Goal: Task Accomplishment & Management: Manage account settings

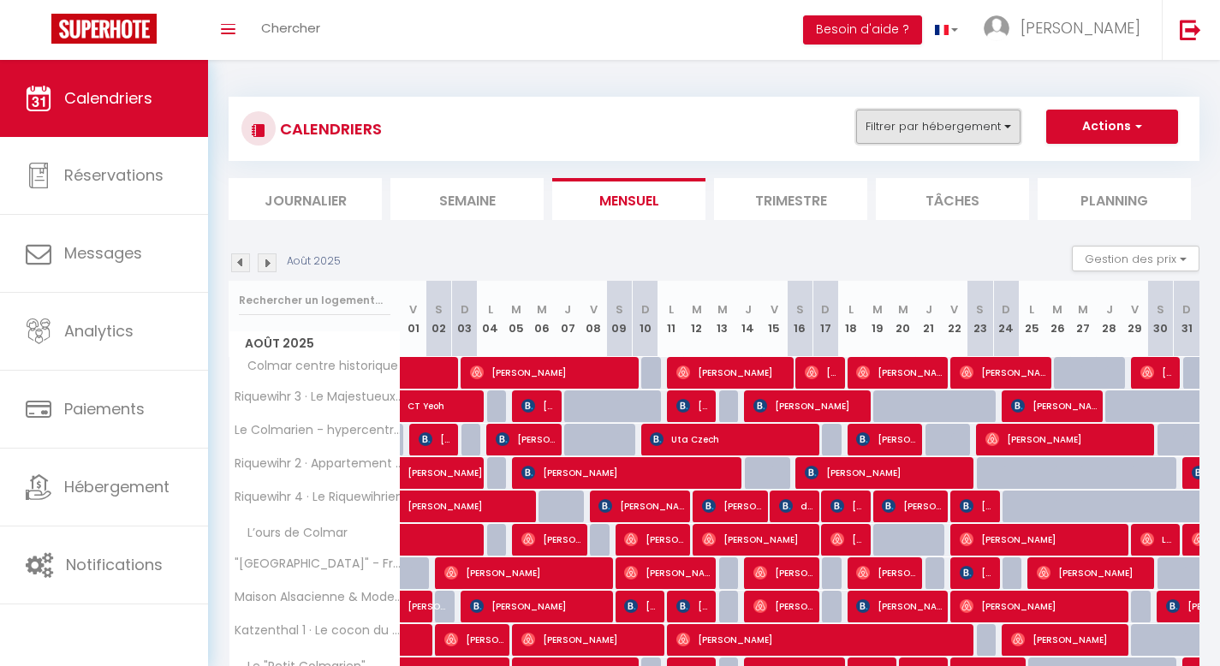
click at [963, 128] on button "Filtrer par hébergement" at bounding box center [938, 127] width 164 height 34
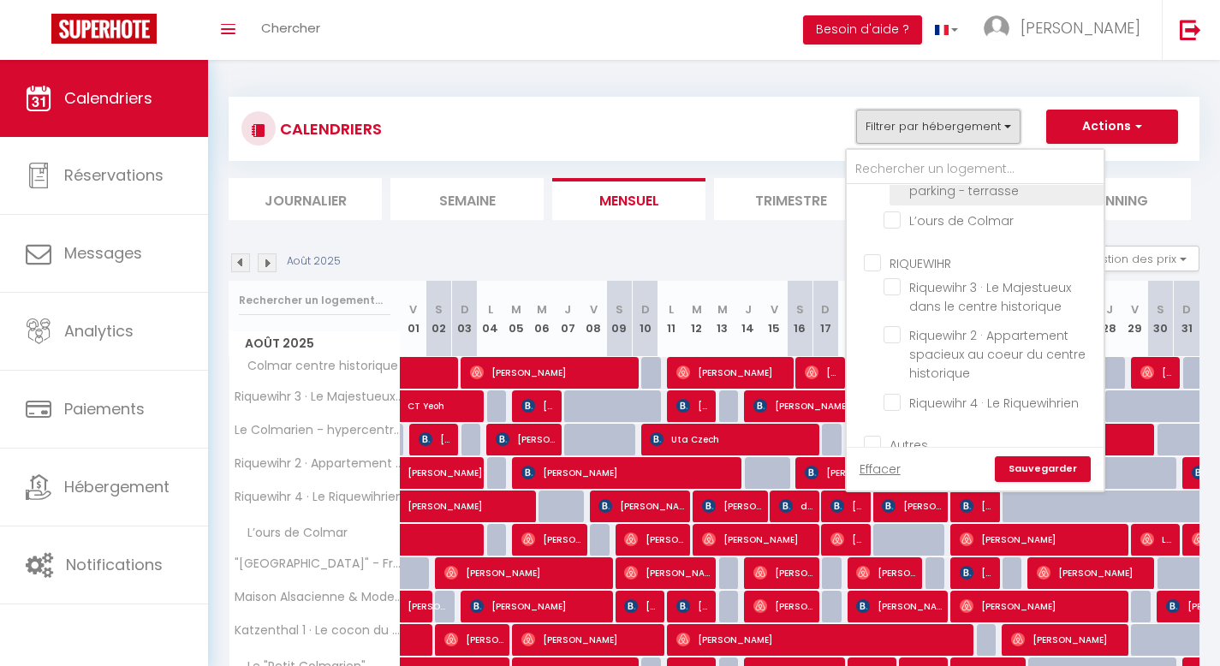
scroll to position [97, 0]
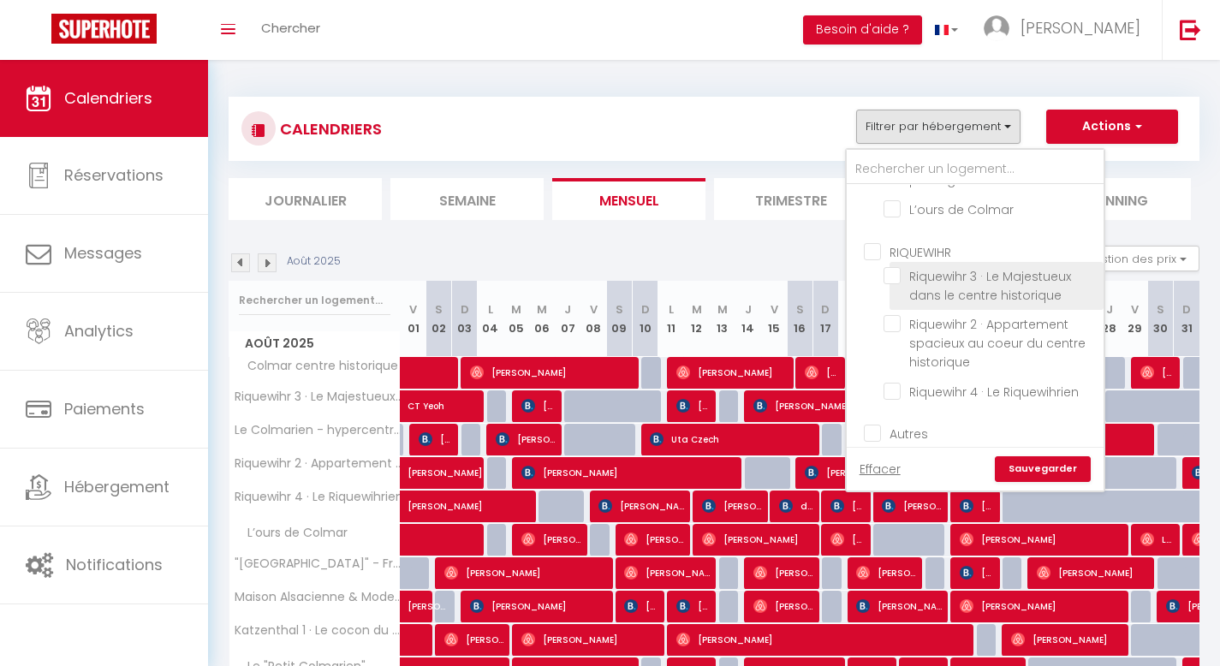
click at [893, 277] on input "Riquewihr 3 · Le Majestueux dans le centre historique" at bounding box center [991, 275] width 214 height 17
checkbox input "true"
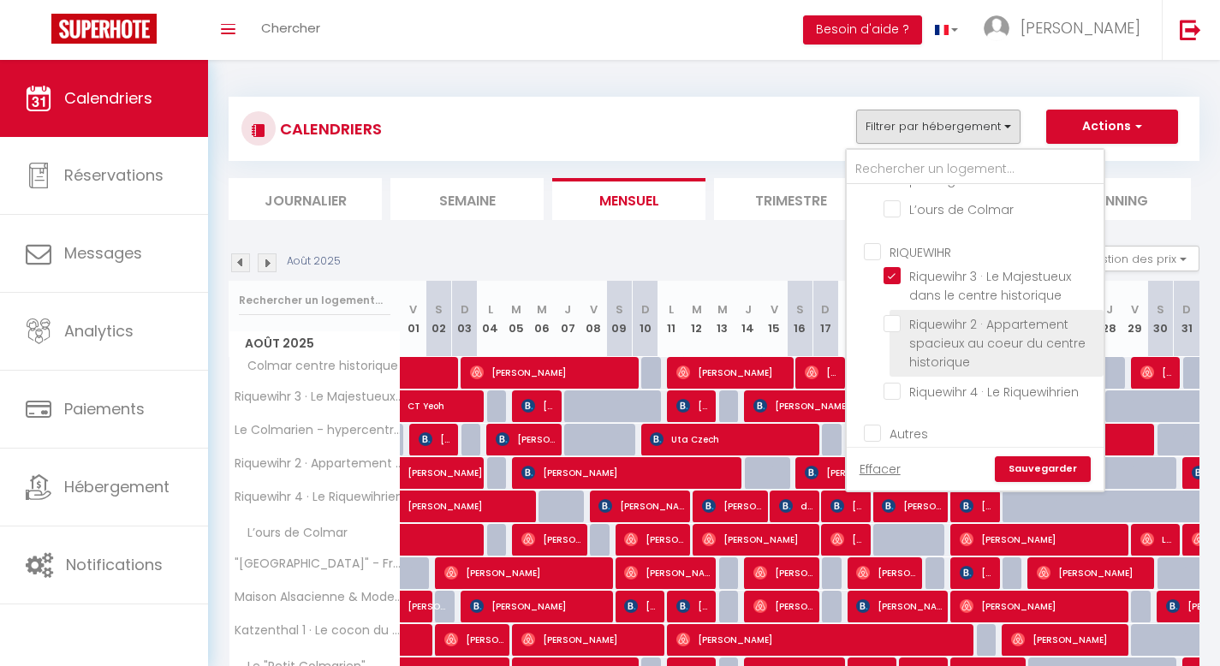
checkbox input "false"
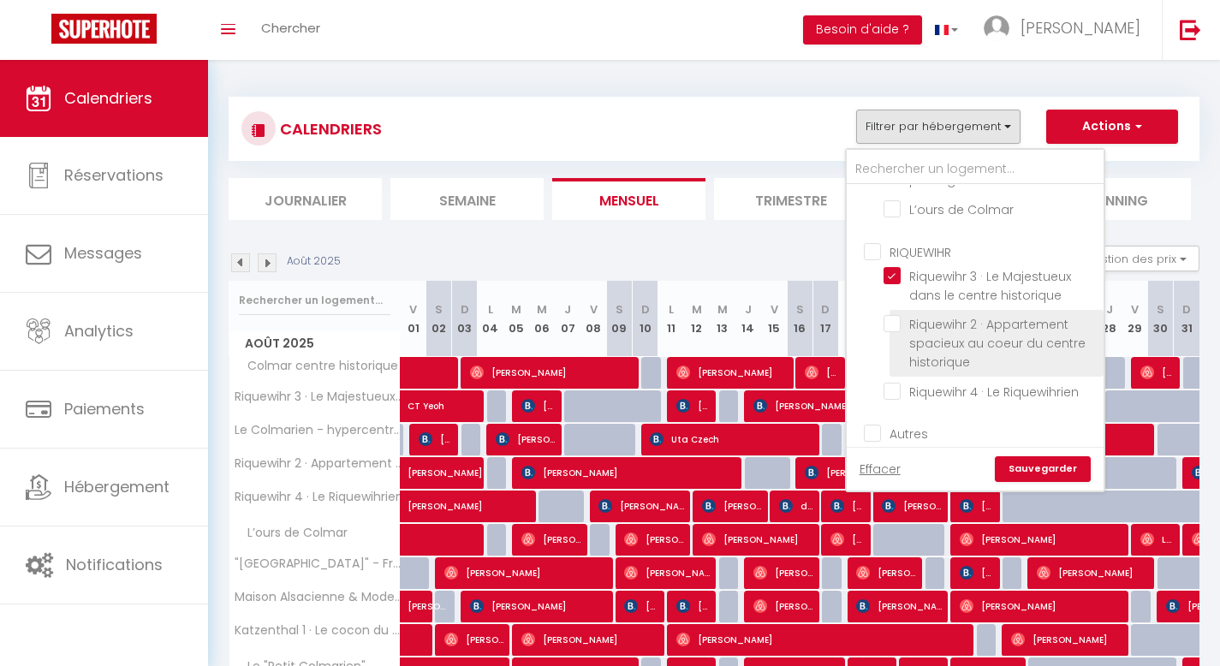
checkbox input "false"
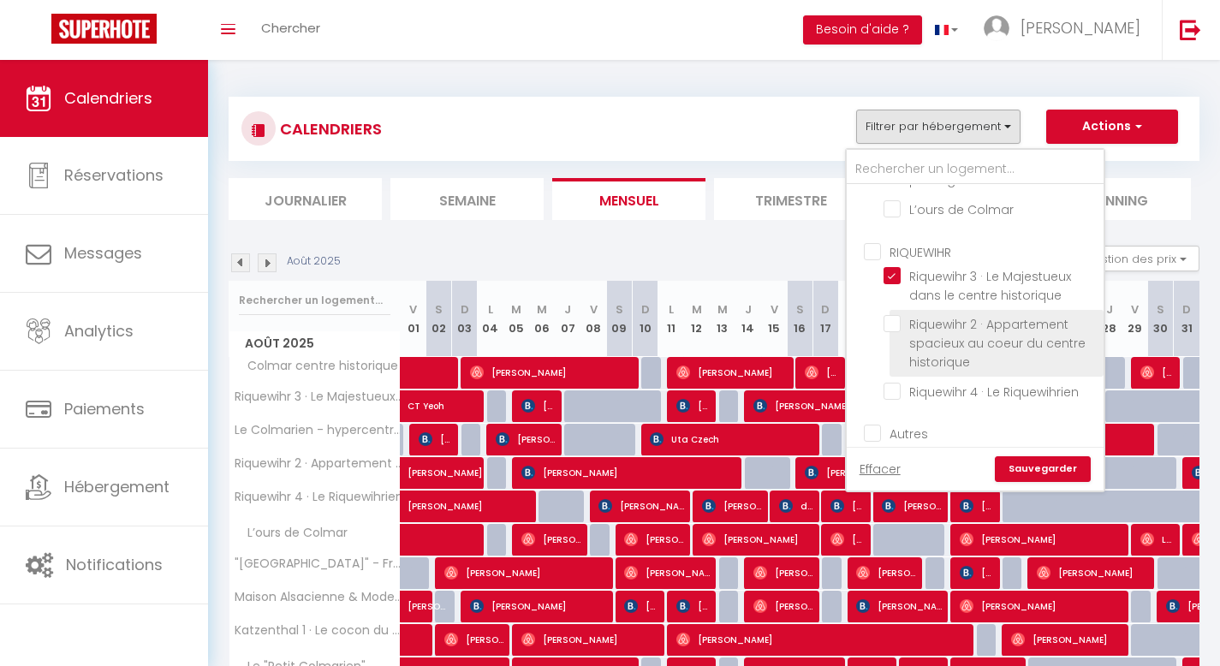
checkbox input "false"
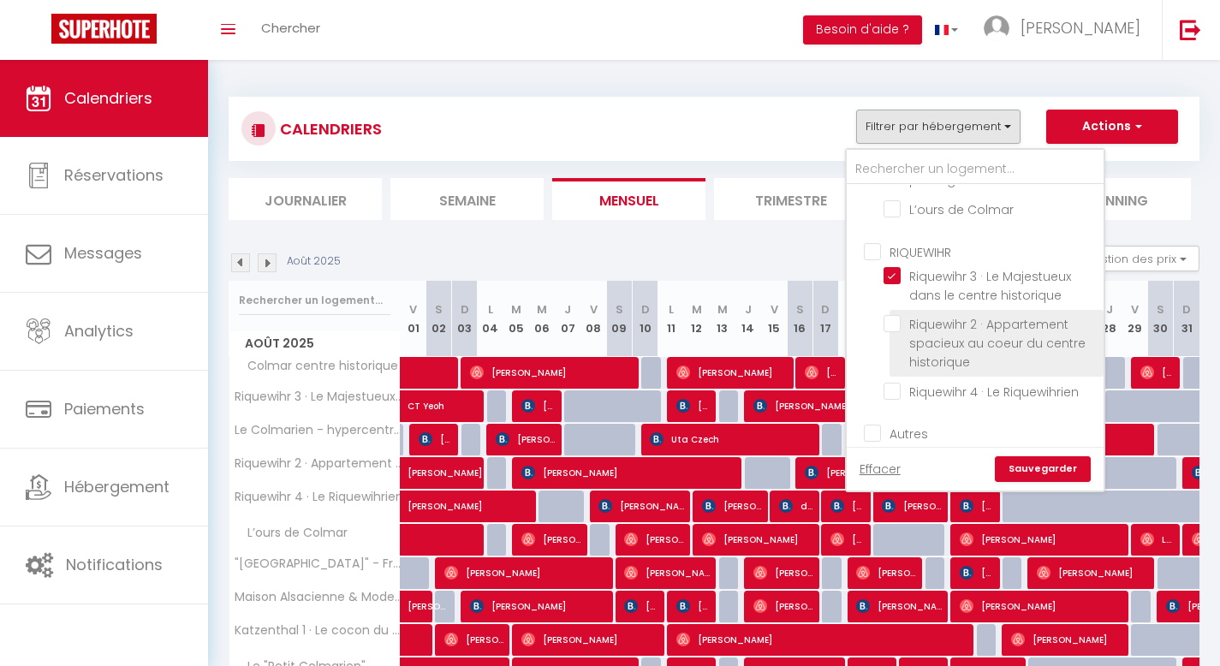
checkbox input "false"
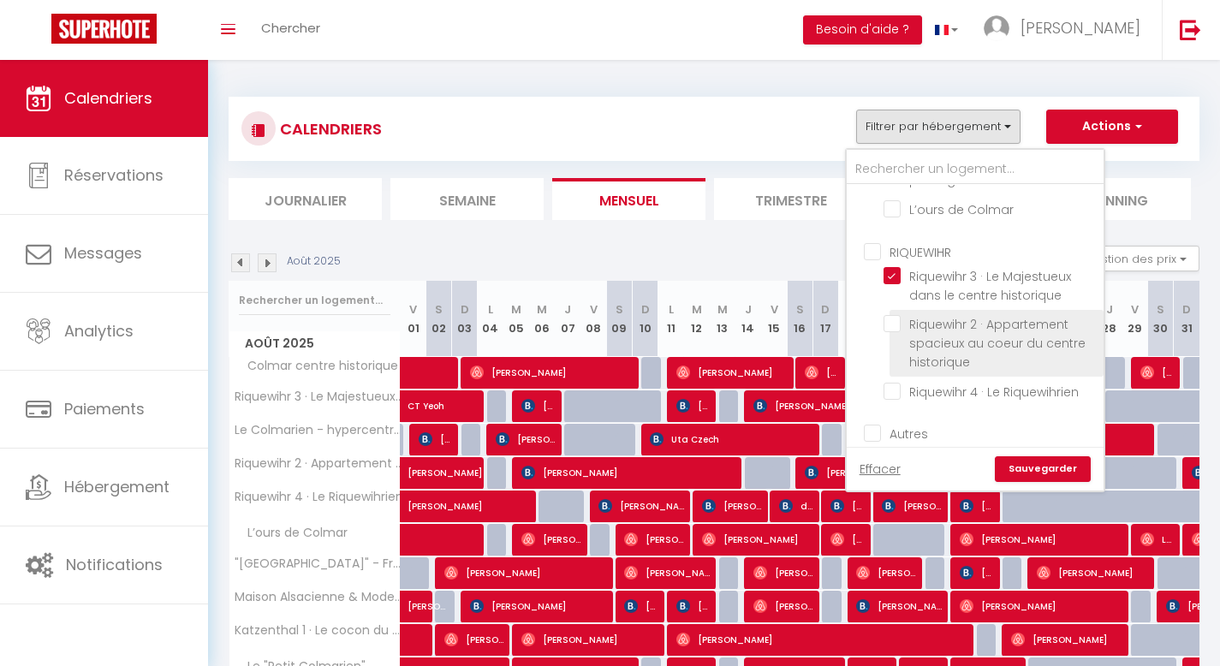
checkbox input "false"
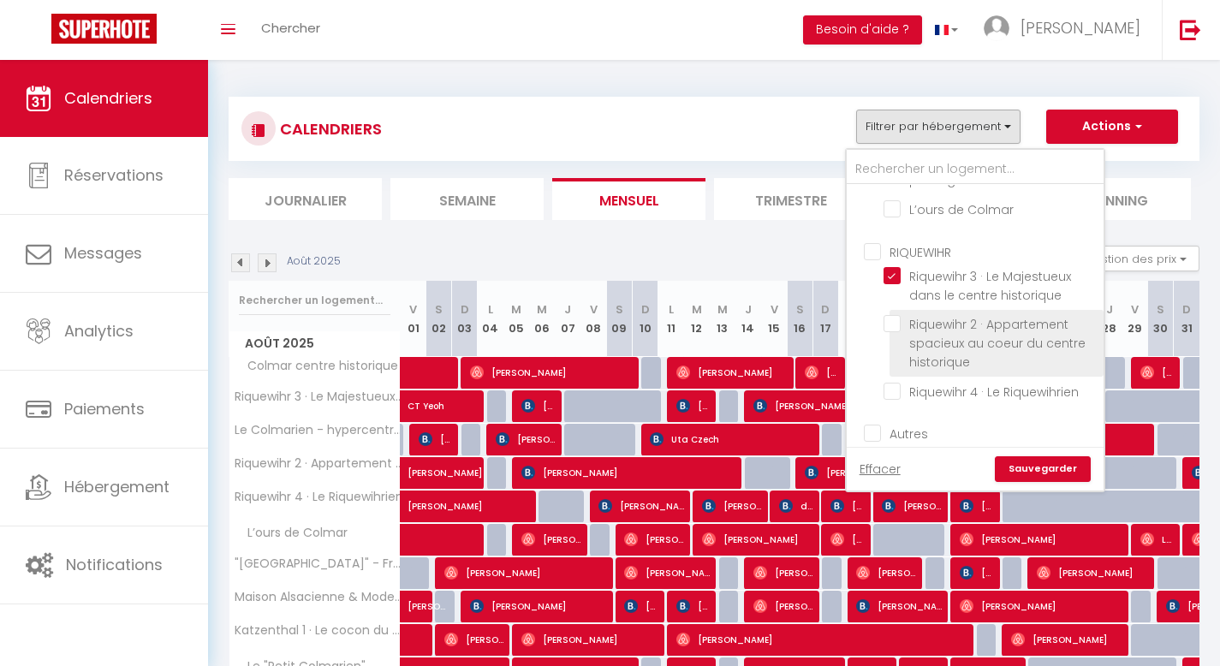
checkbox input "false"
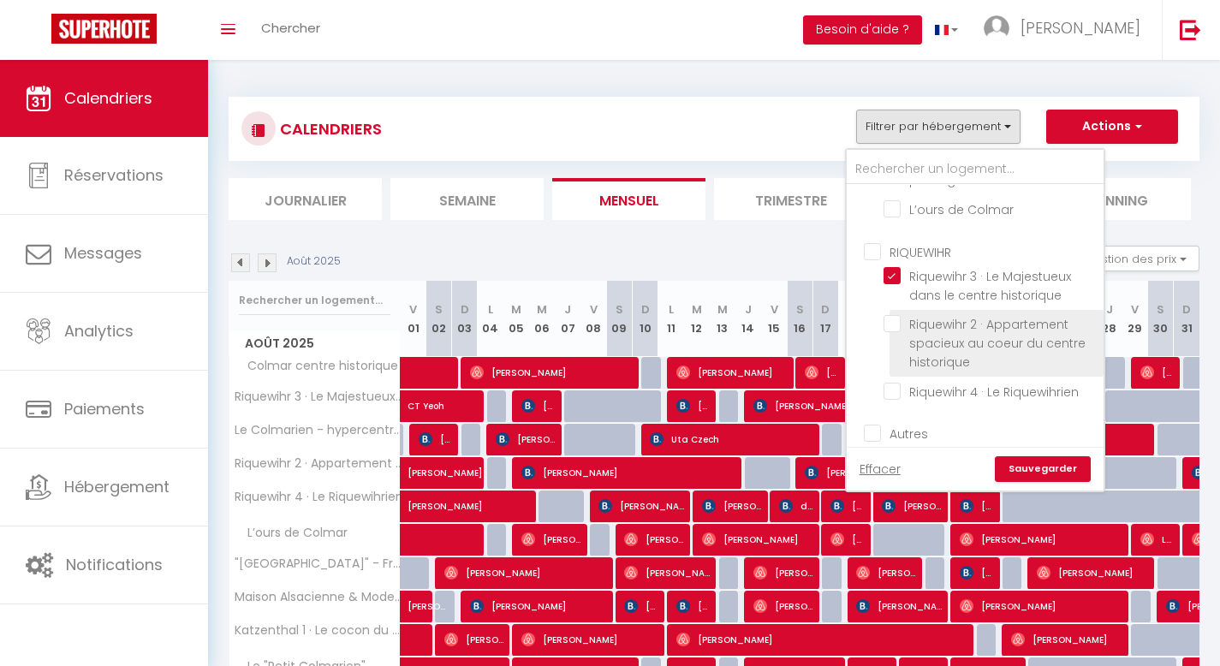
checkbox input "false"
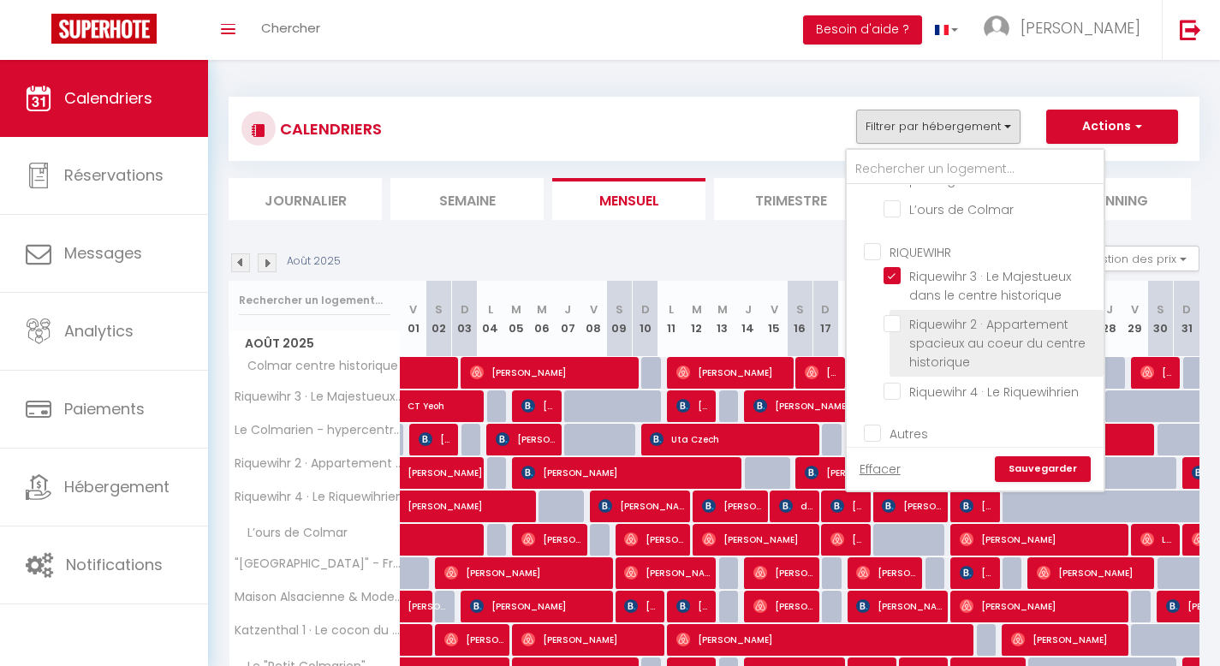
checkbox input "false"
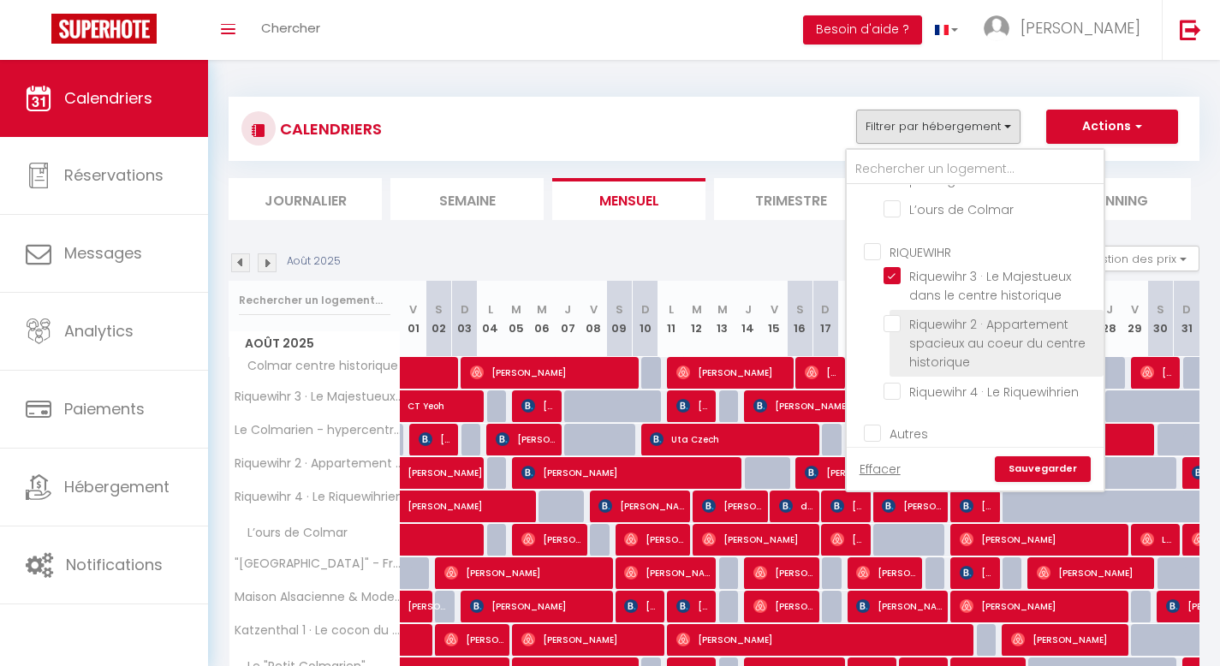
checkbox input "false"
click at [896, 319] on input "Riquewihr 2 · Appartement spacieux au coeur du centre historique" at bounding box center [991, 323] width 214 height 17
checkbox input "true"
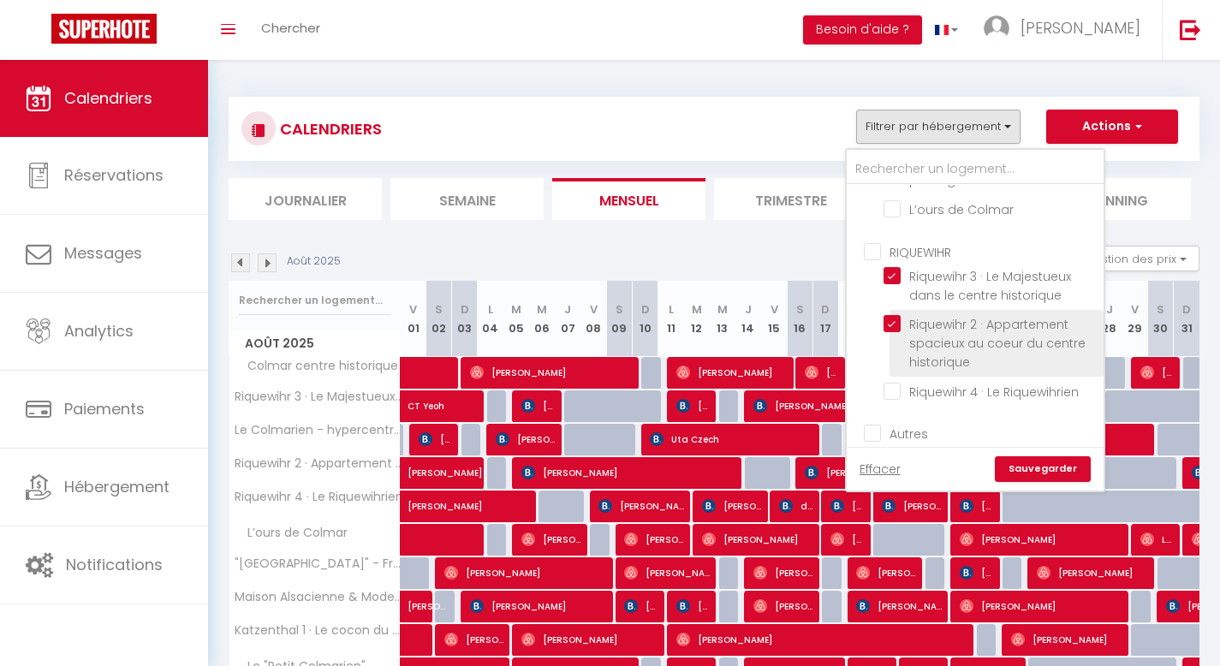
checkbox input "false"
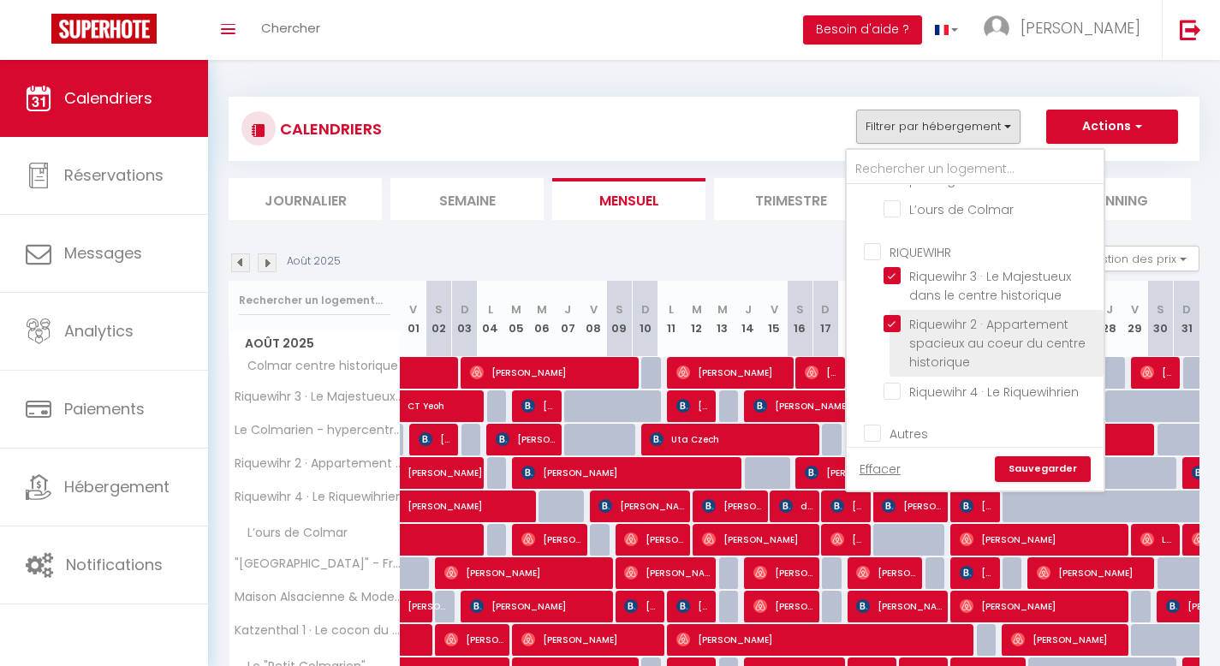
checkbox input "false"
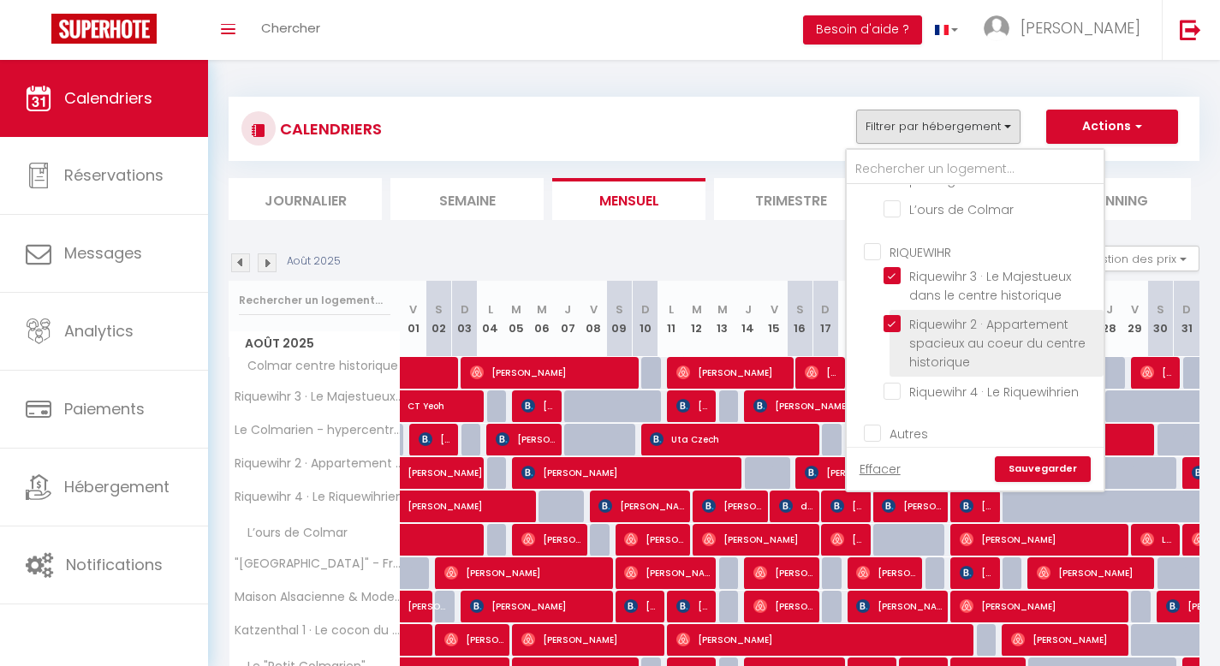
checkbox input "false"
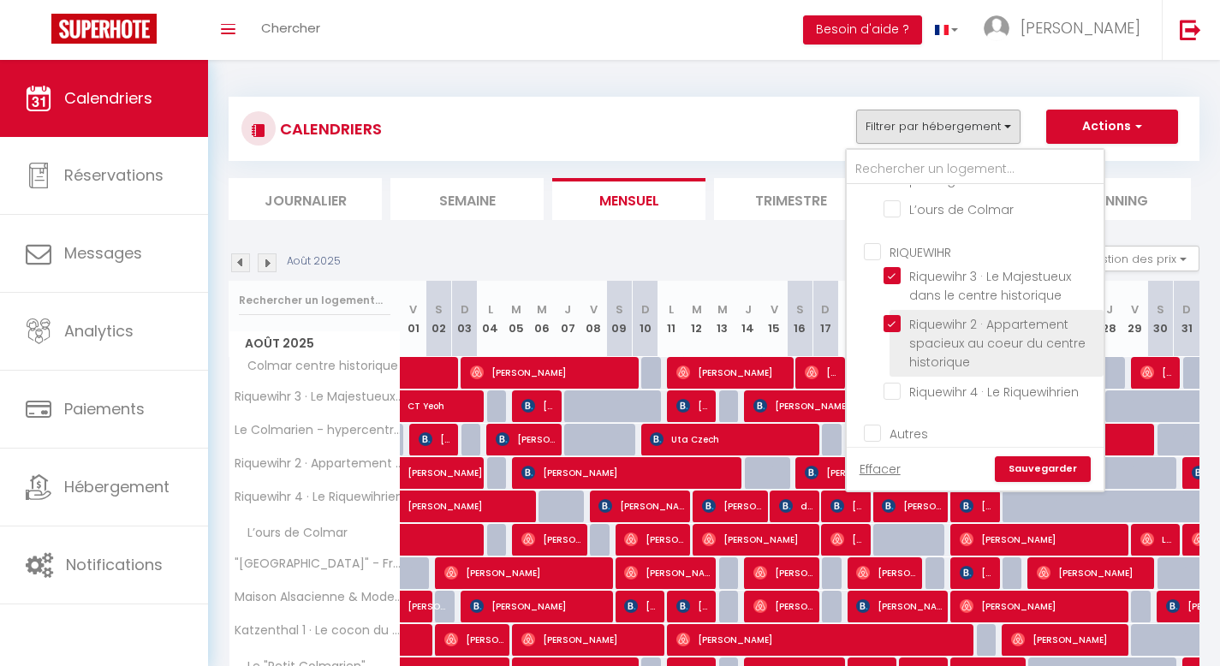
checkbox input "false"
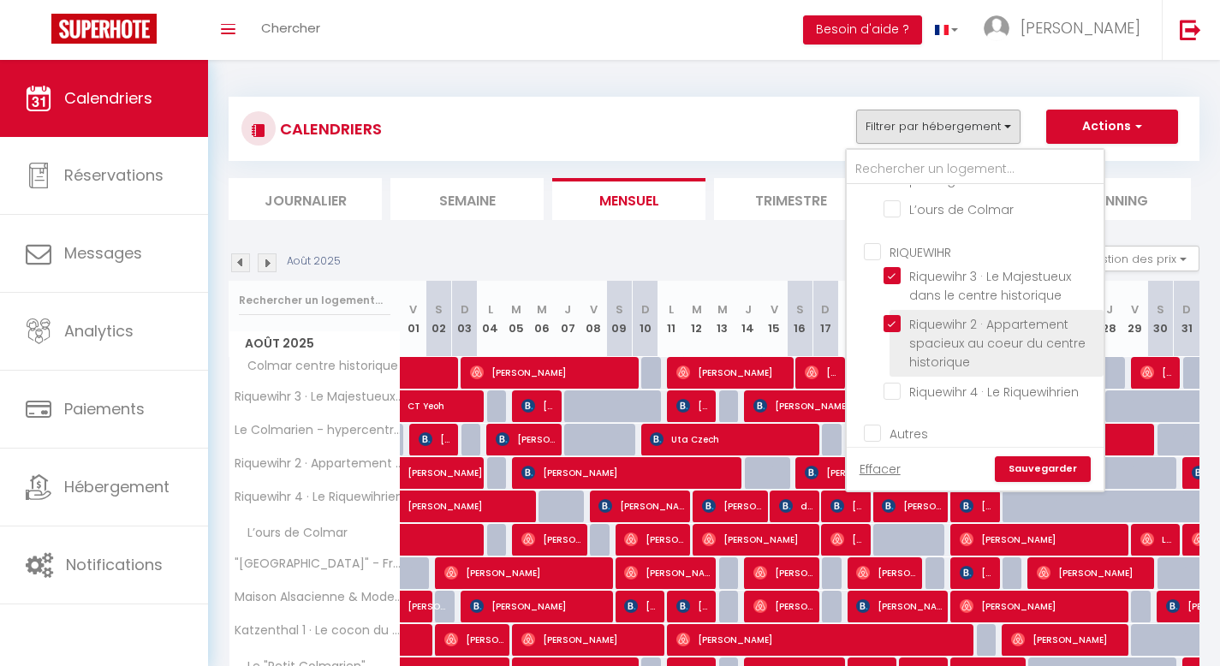
checkbox input "false"
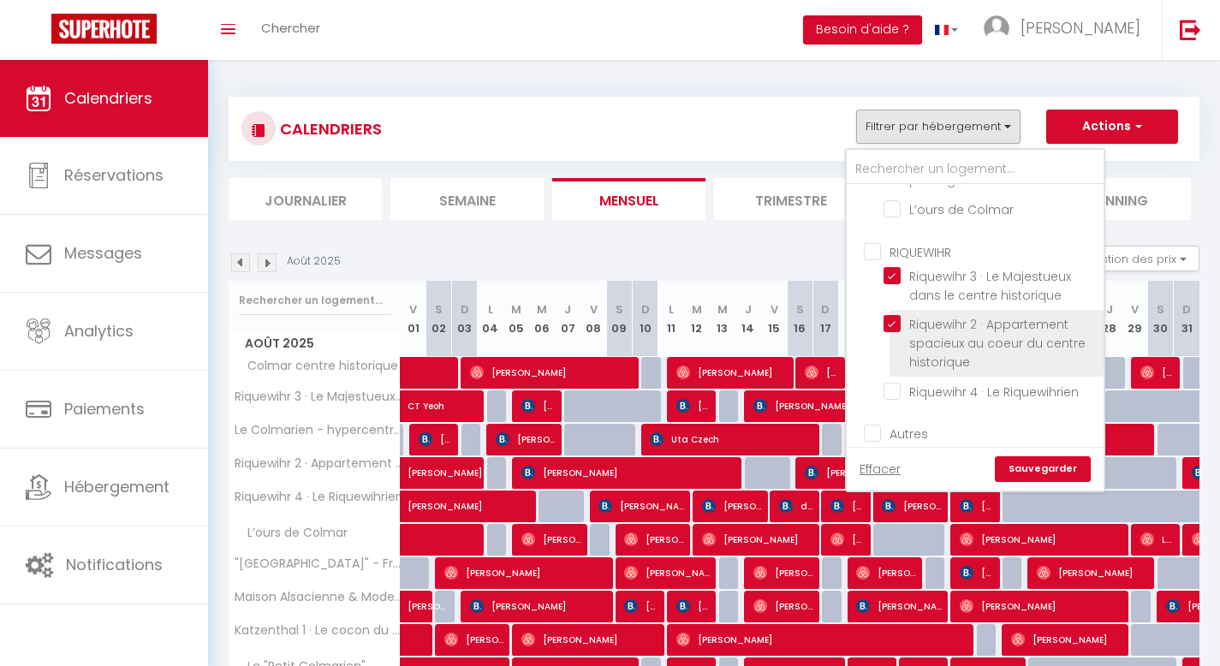
checkbox input "false"
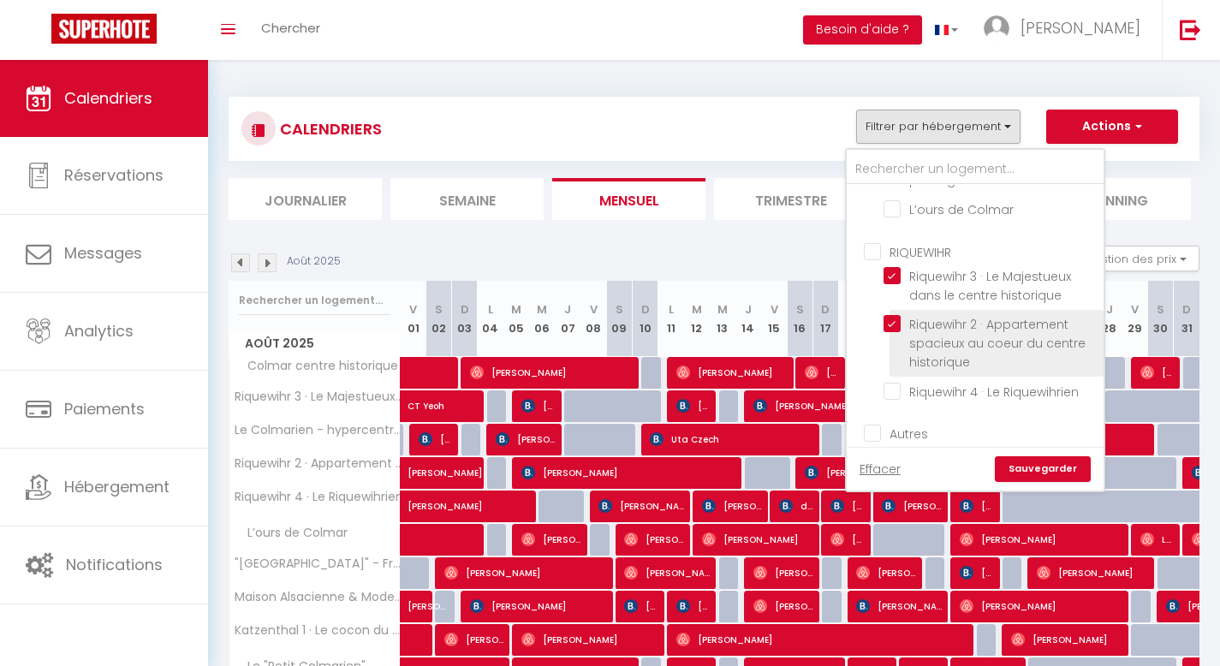
checkbox input "false"
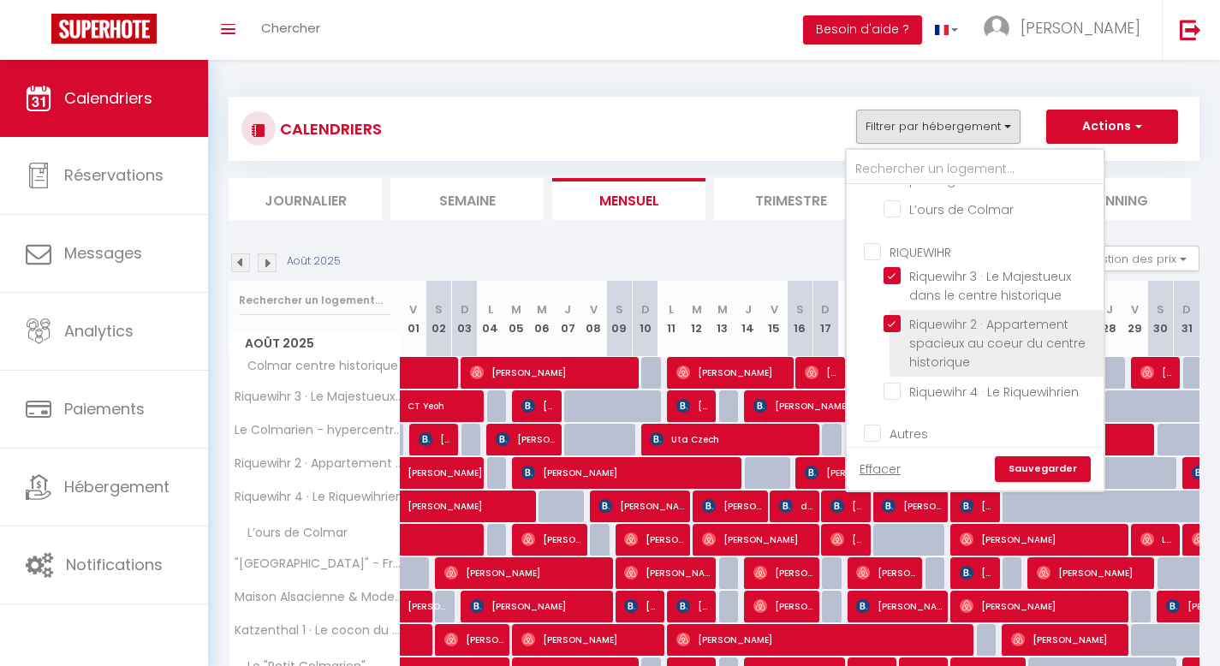
checkbox input "false"
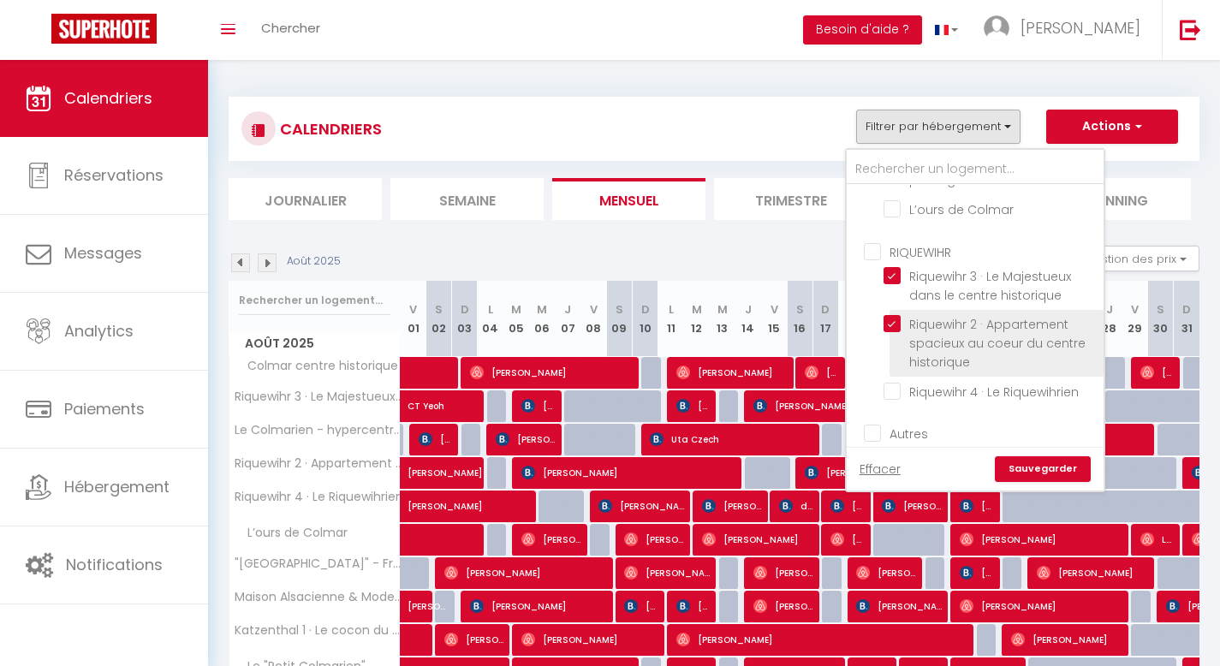
checkbox input "false"
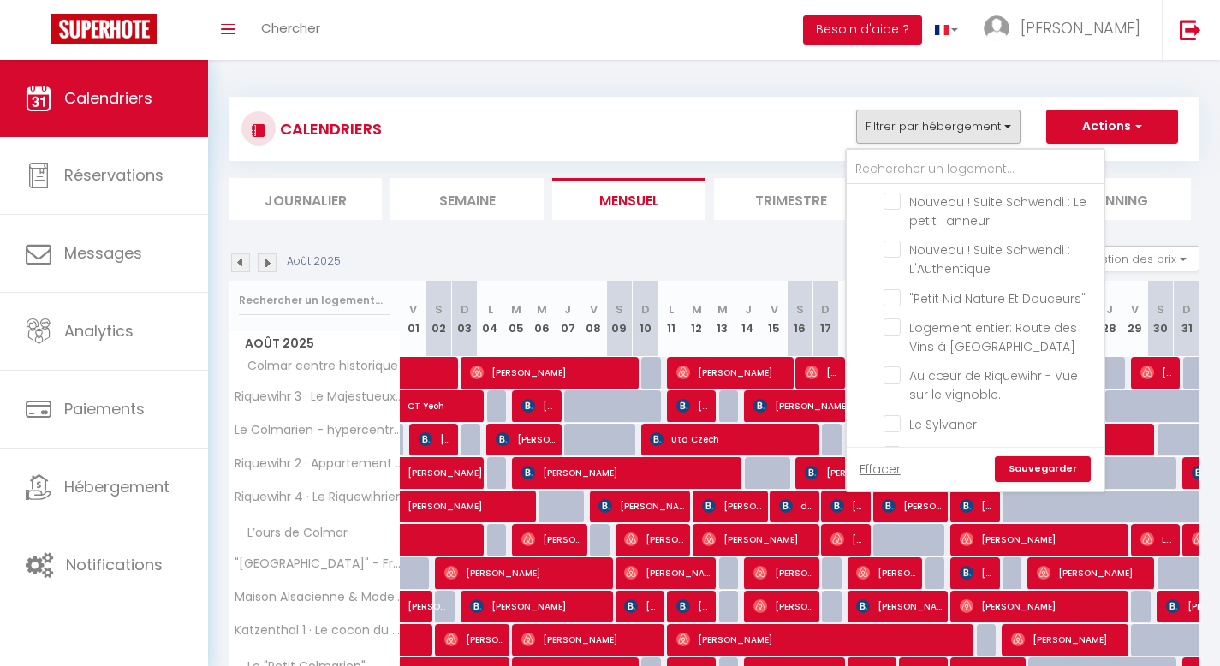
scroll to position [1352, 0]
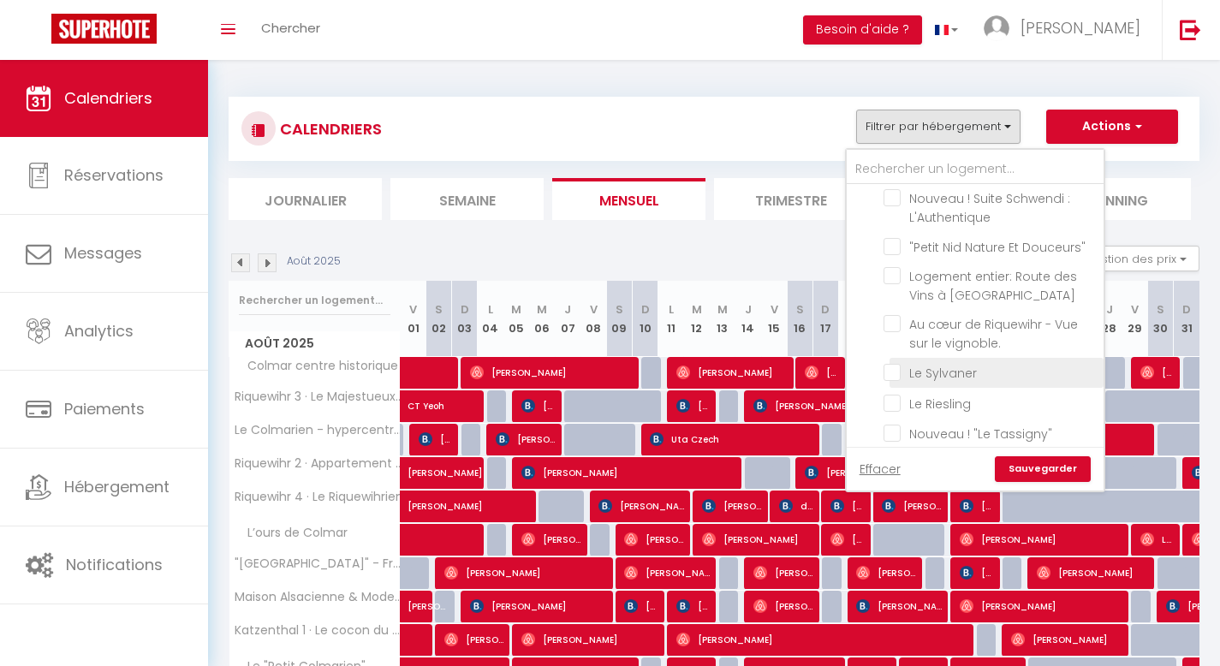
click at [896, 363] on input "Le Sylvaner" at bounding box center [991, 371] width 214 height 17
checkbox input "true"
checkbox input "false"
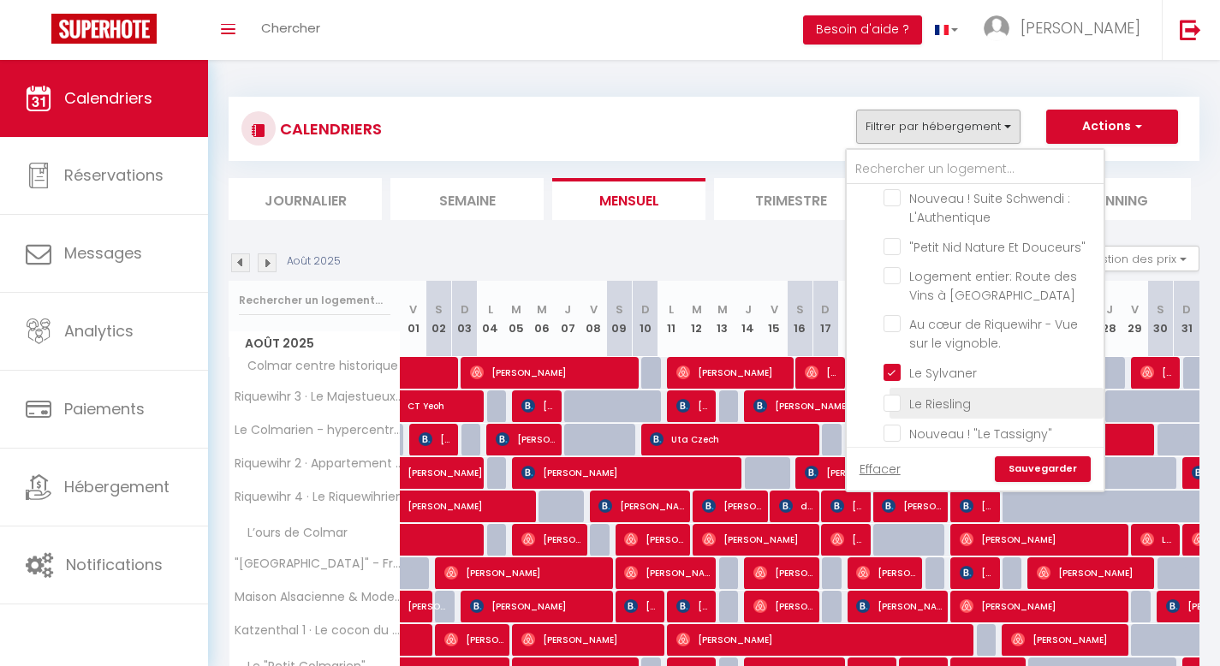
checkbox input "false"
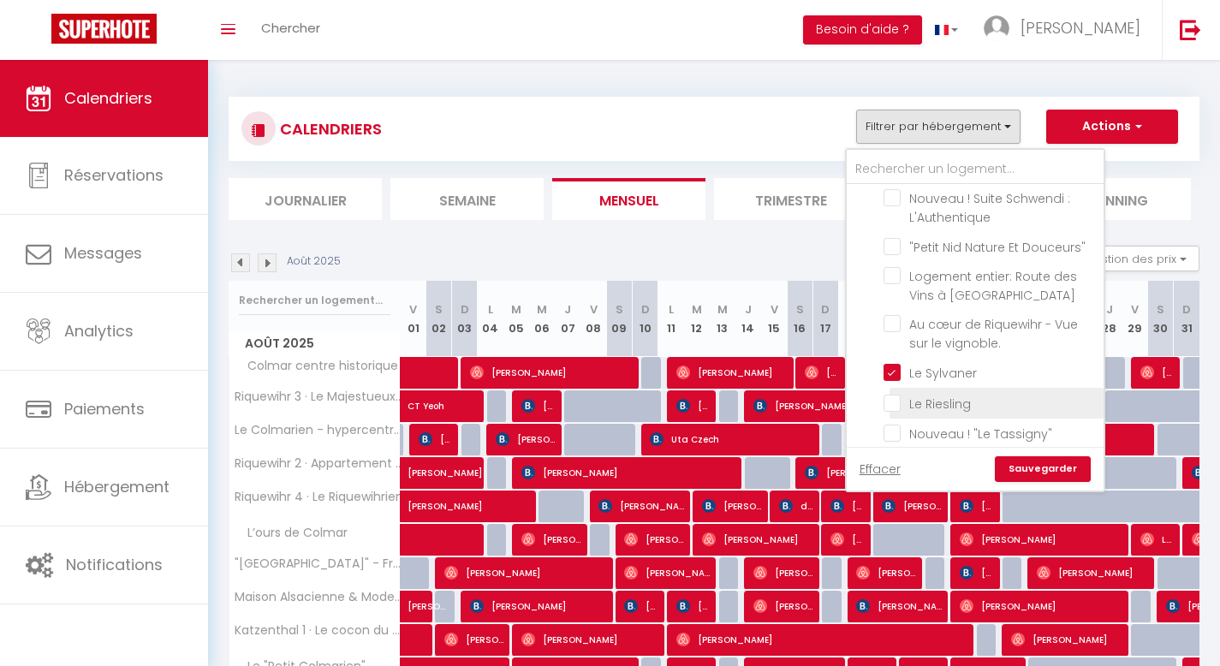
checkbox input "false"
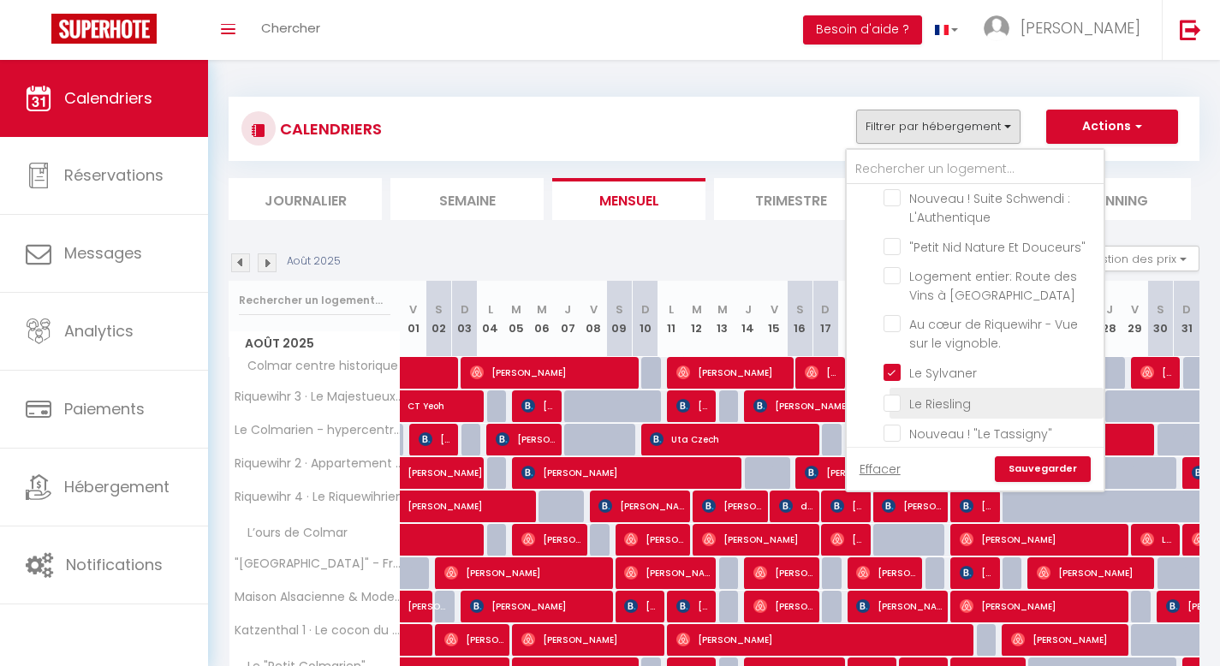
checkbox input "false"
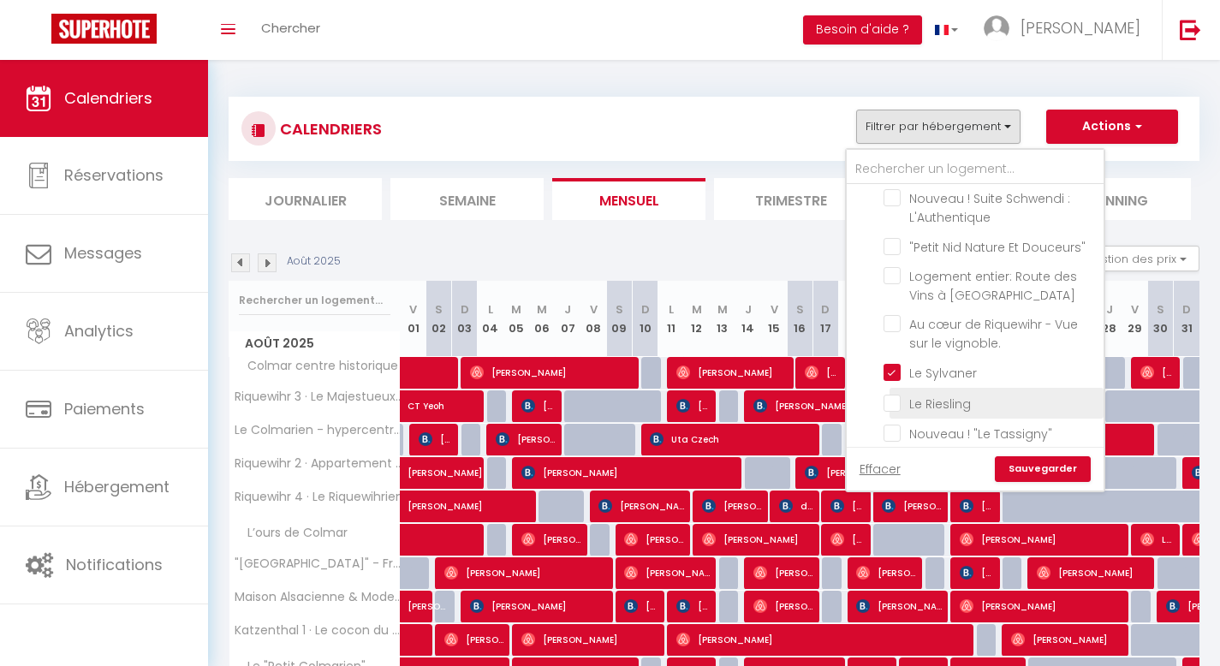
checkbox input "false"
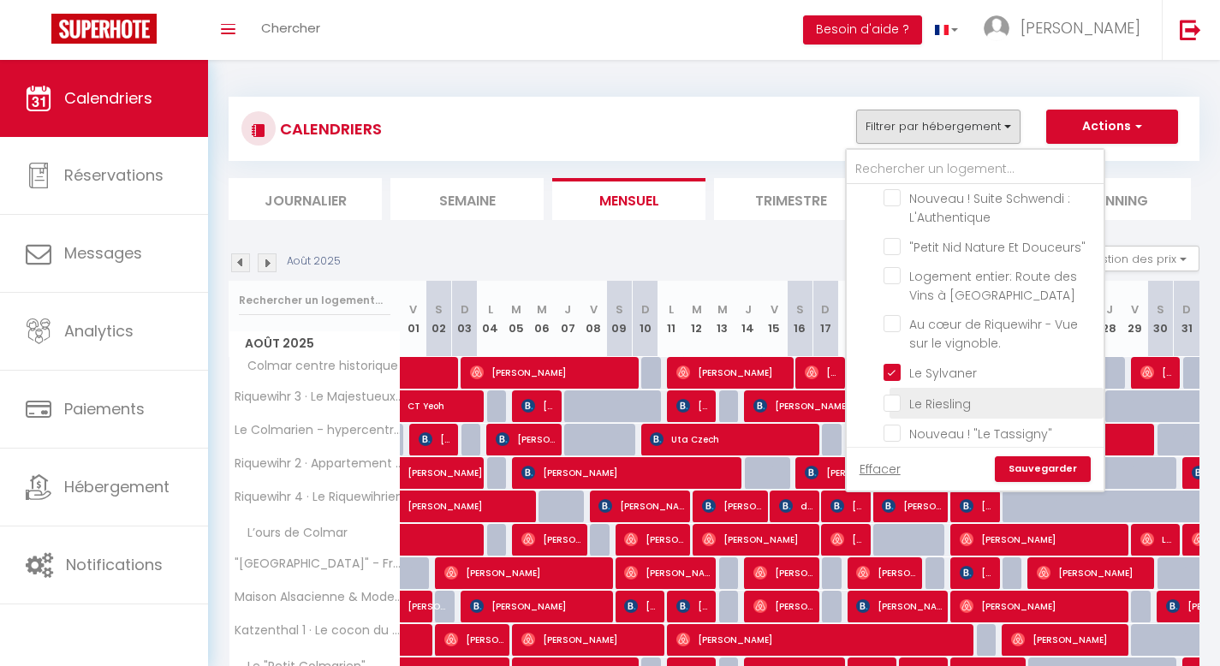
checkbox input "false"
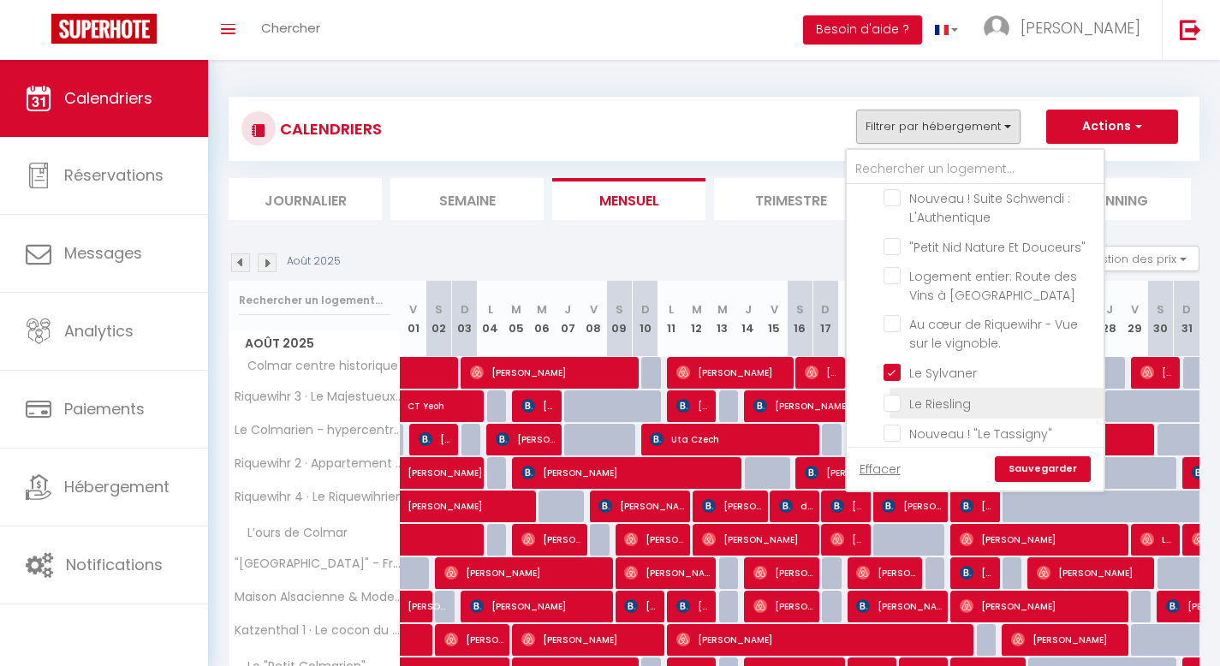
checkbox input "false"
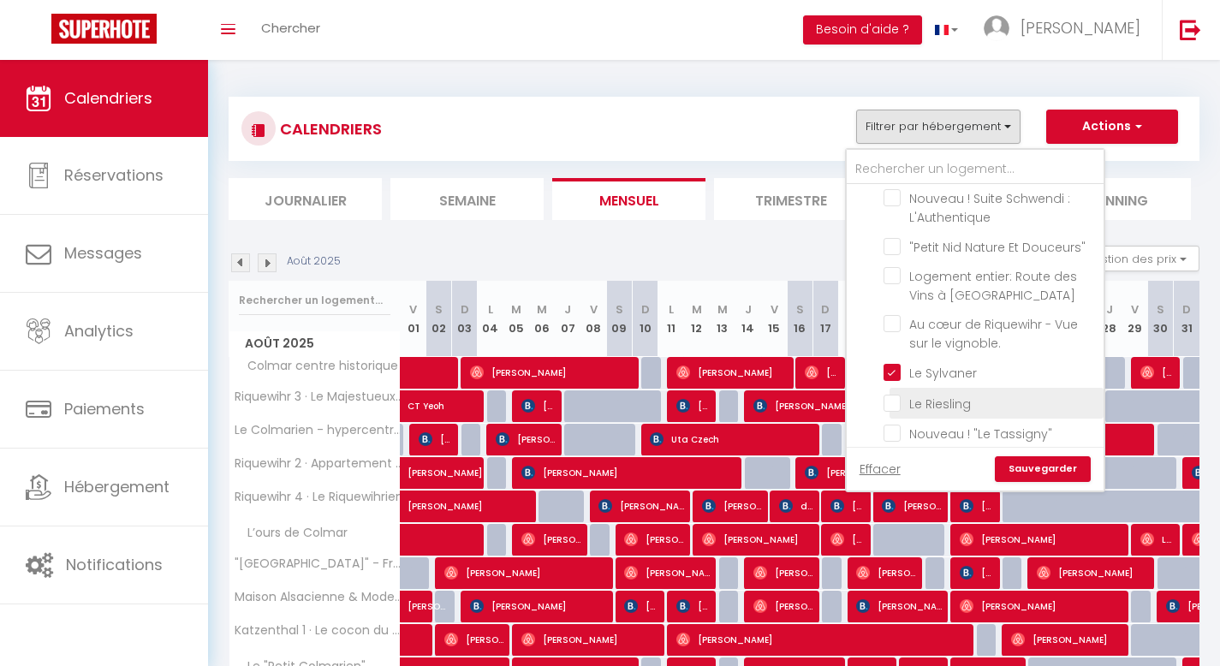
checkbox input "false"
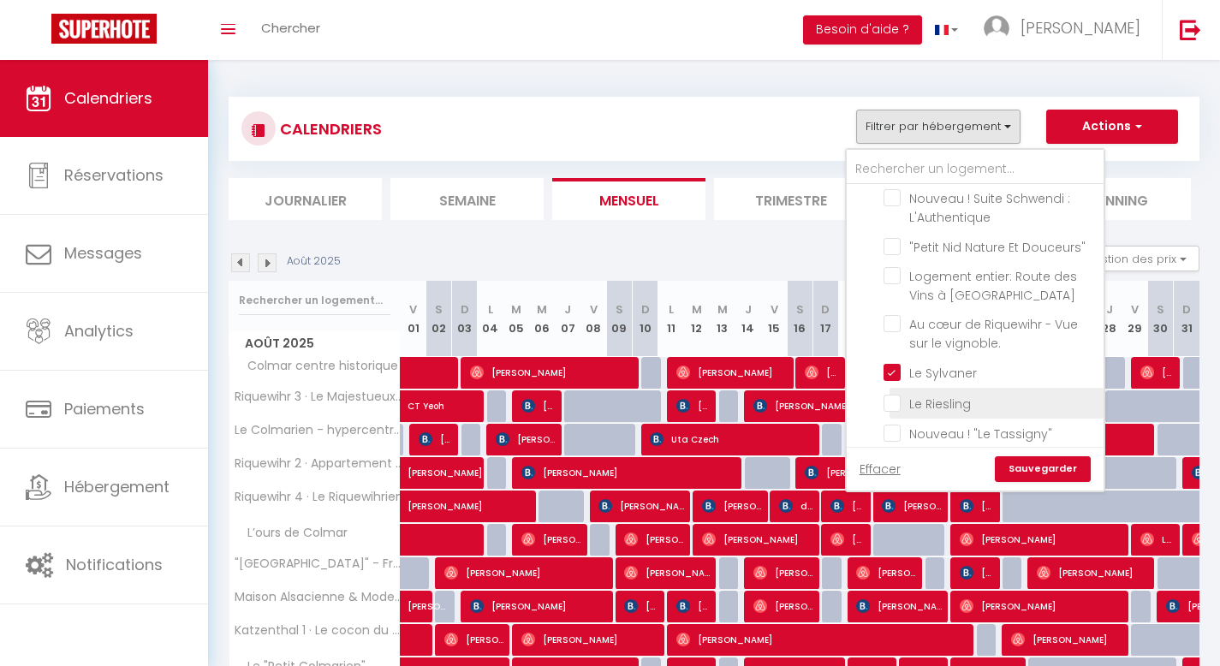
checkbox input "false"
click at [896, 393] on input "Le Riesling" at bounding box center [991, 401] width 214 height 17
checkbox input "true"
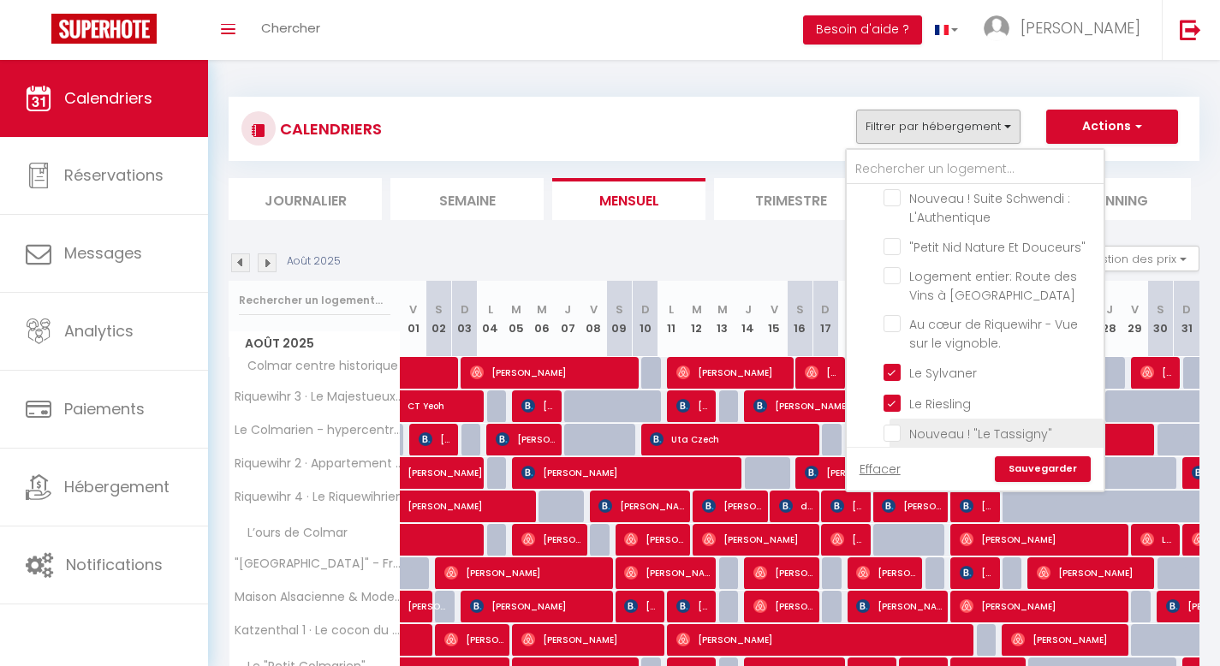
checkbox input "false"
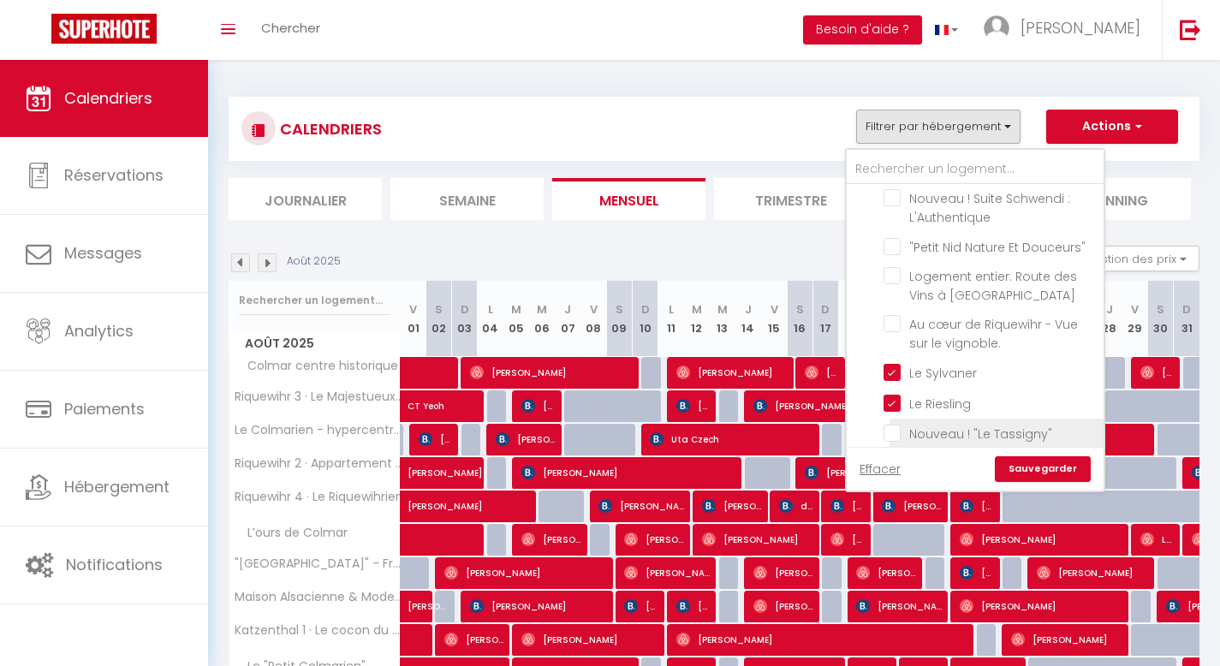
checkbox input "false"
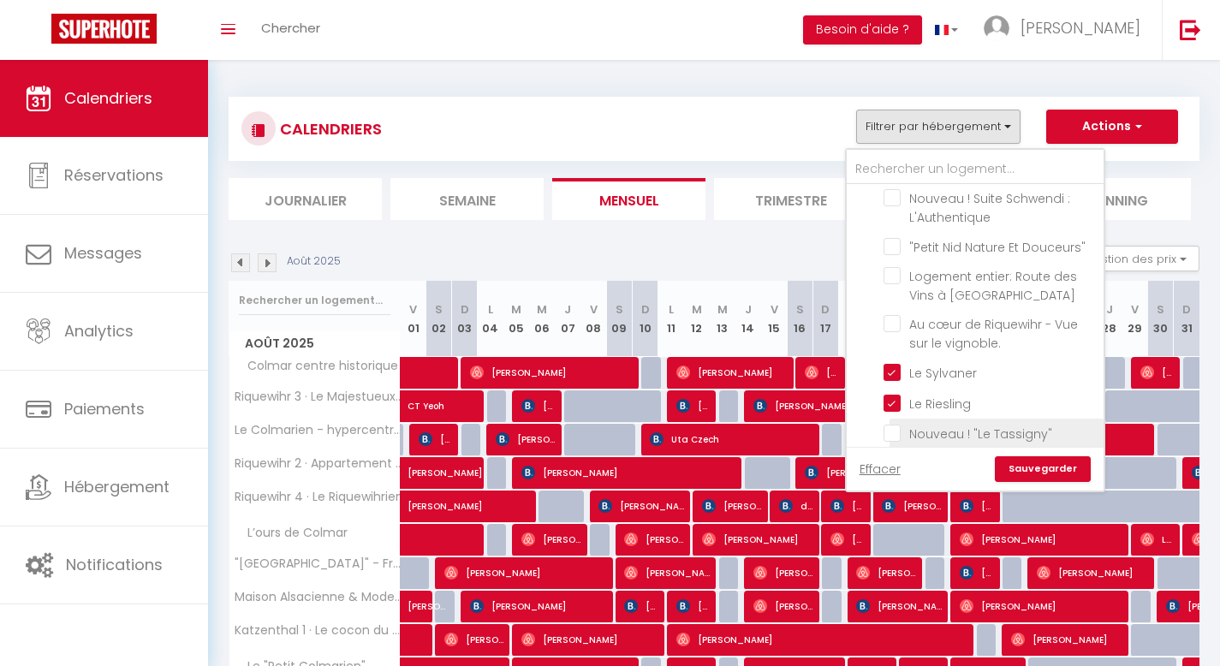
checkbox input "false"
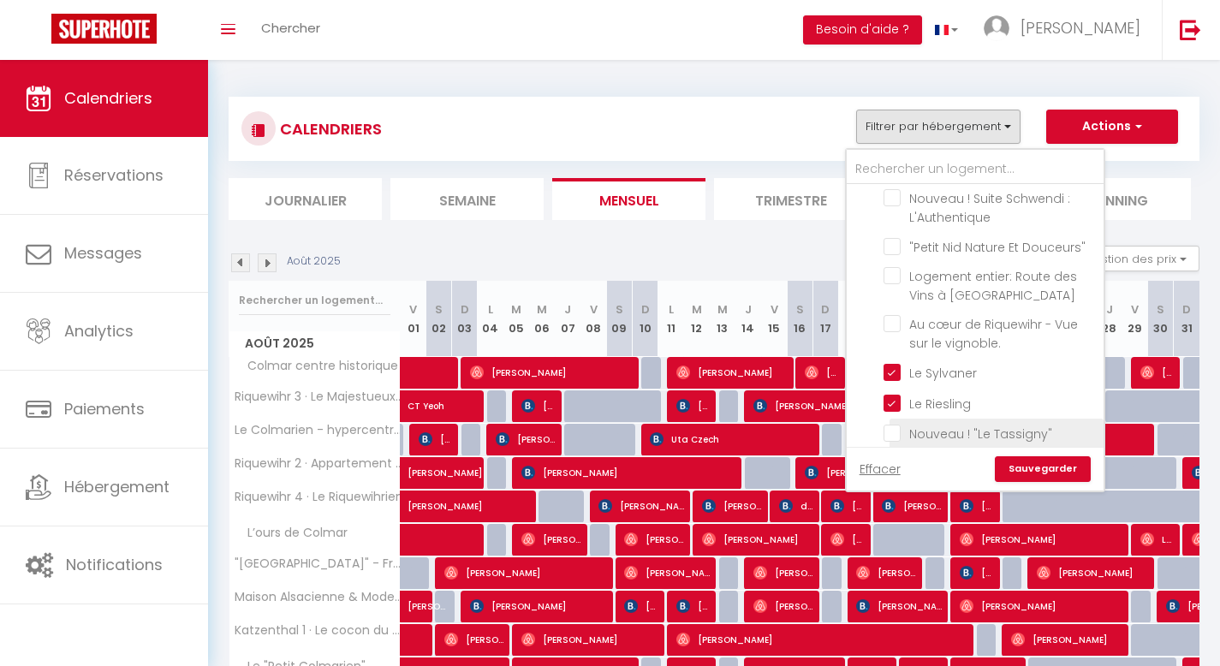
checkbox input "false"
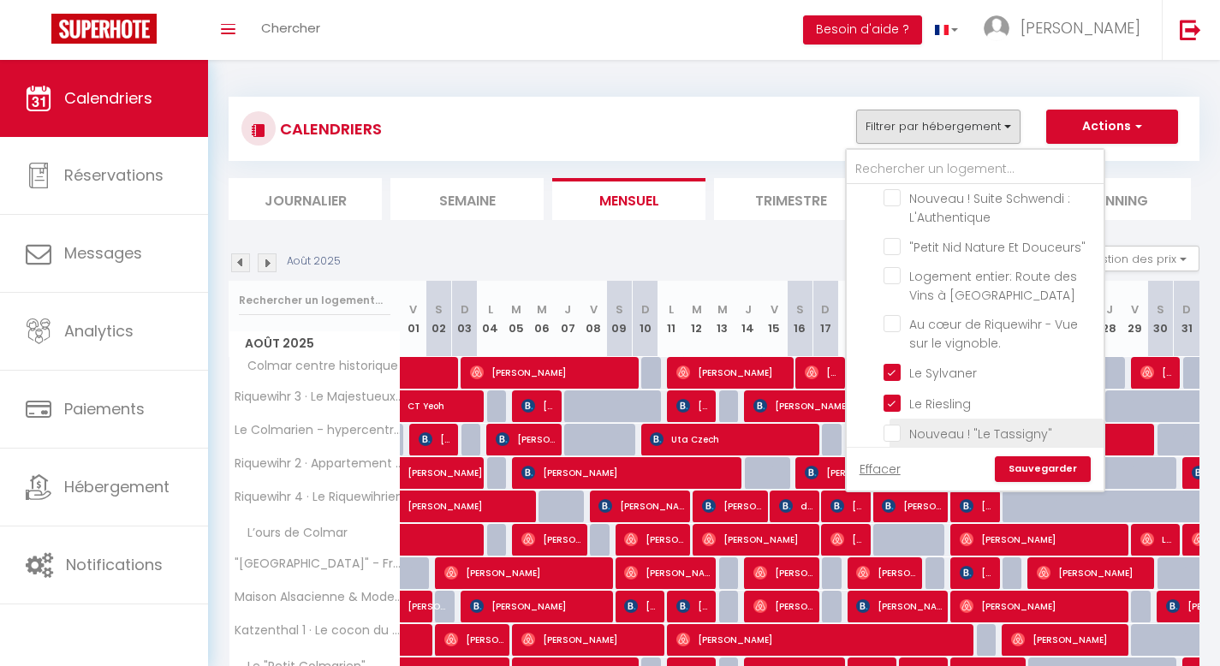
checkbox input "false"
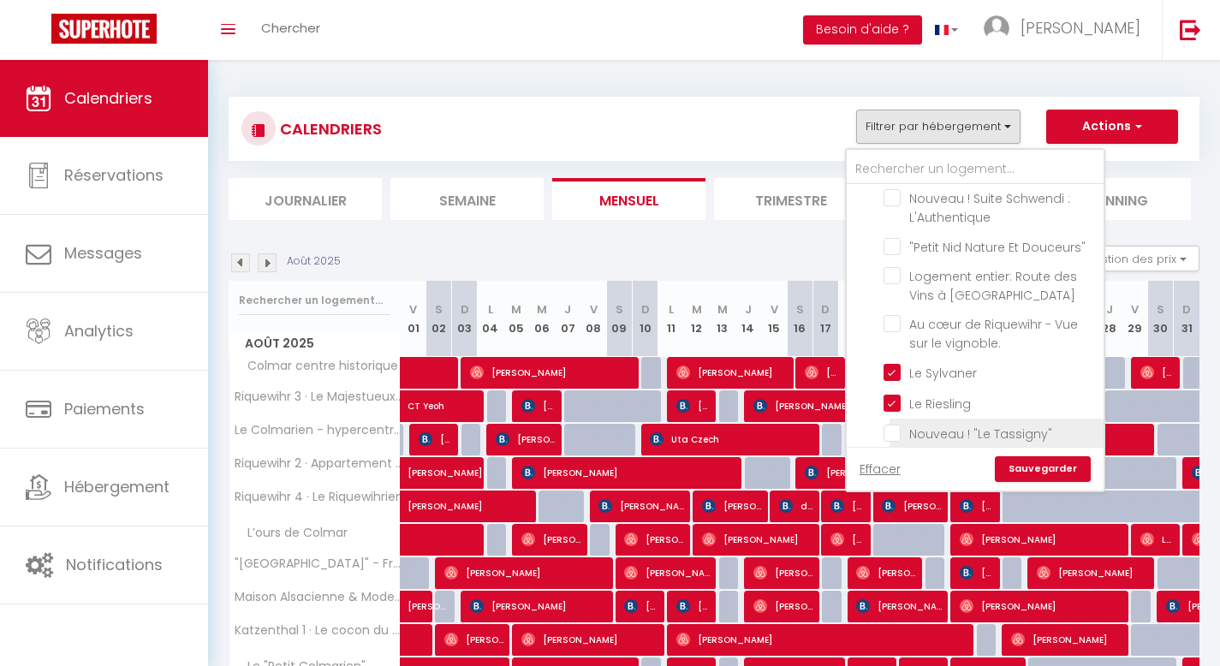
checkbox input "false"
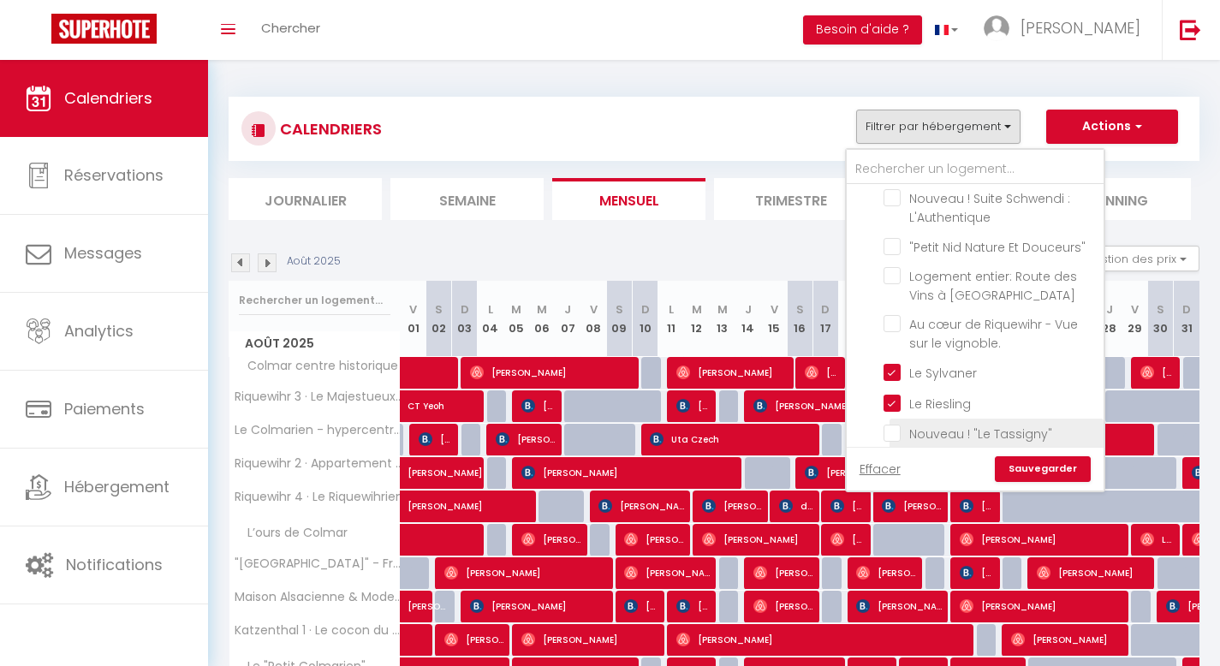
checkbox input "false"
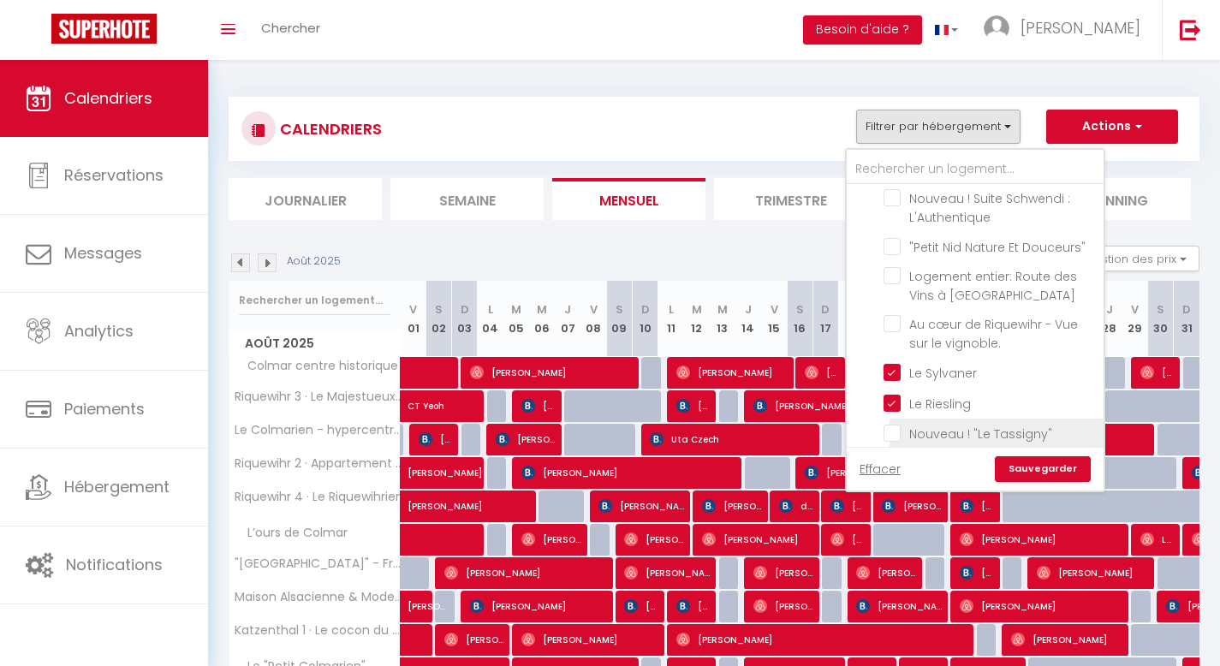
checkbox input "false"
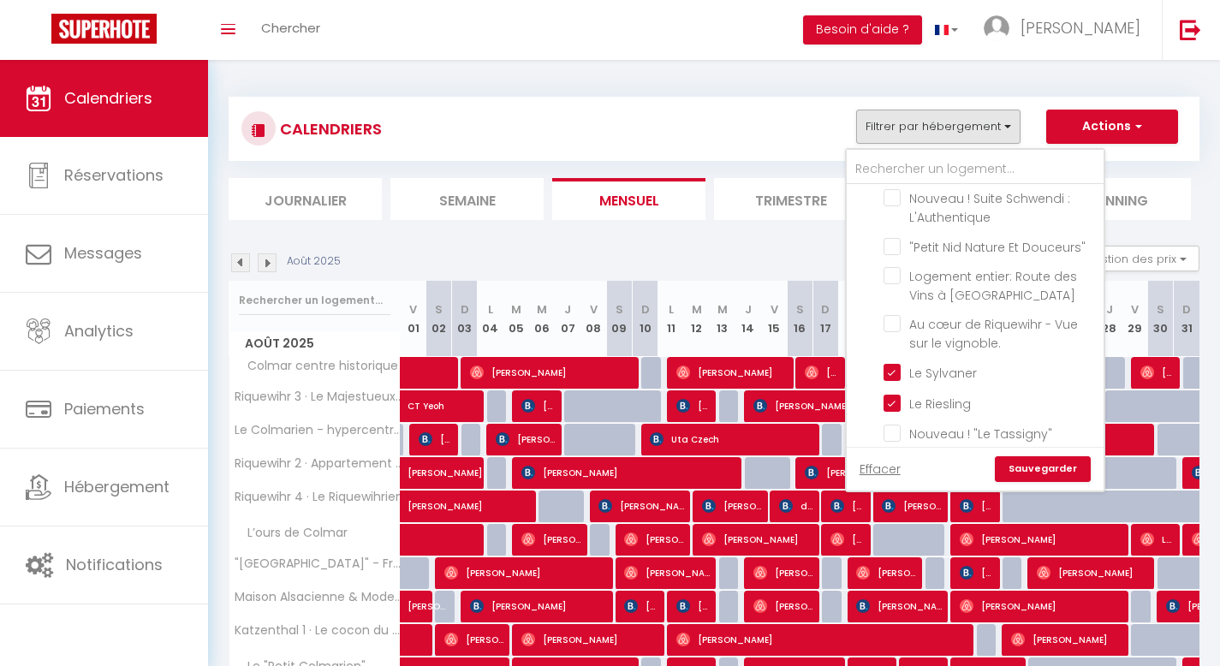
click at [894, 454] on input "Le Muscat" at bounding box center [991, 462] width 214 height 17
checkbox input "true"
checkbox input "false"
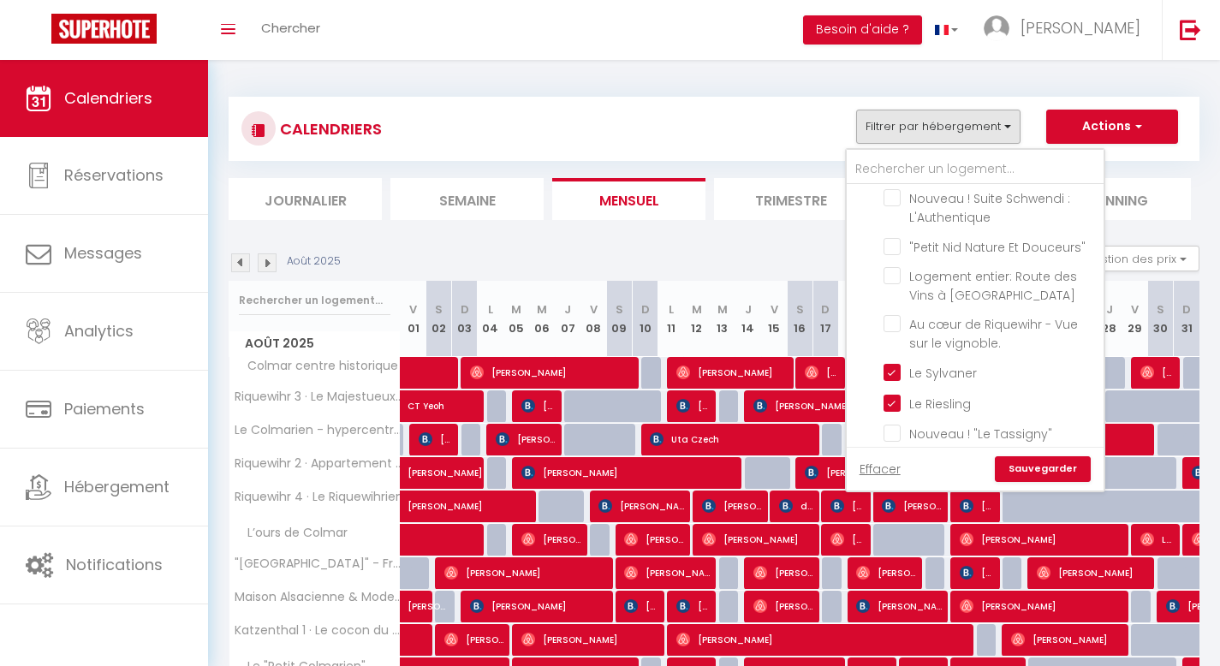
checkbox input "false"
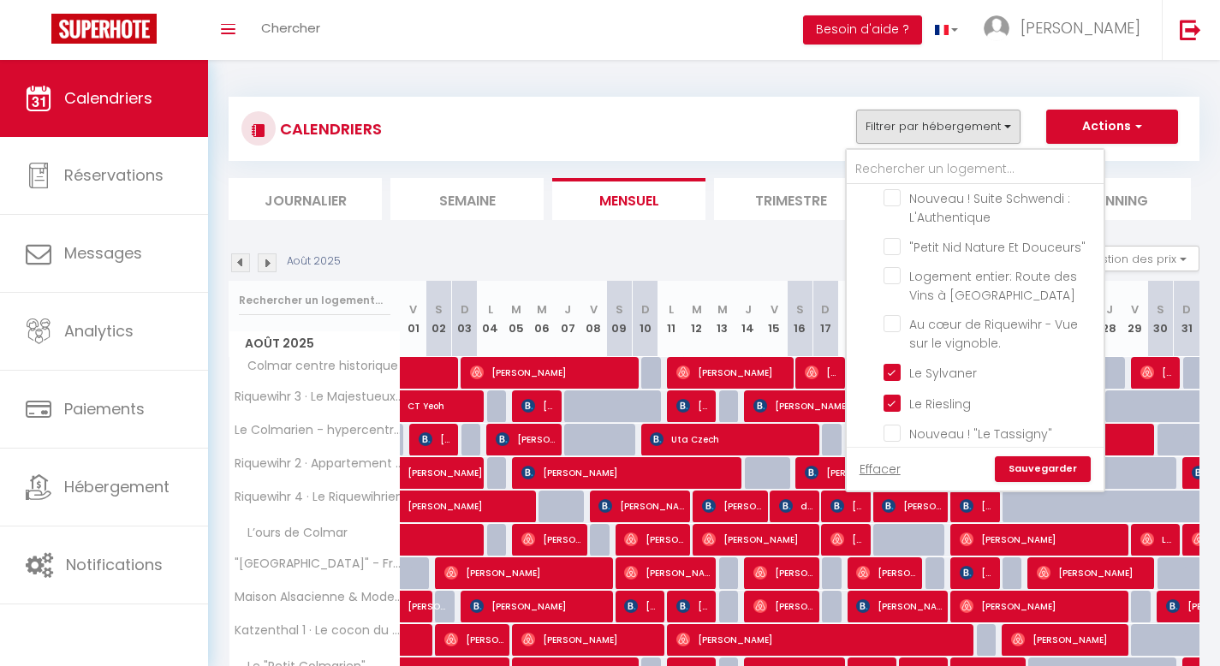
checkbox input "false"
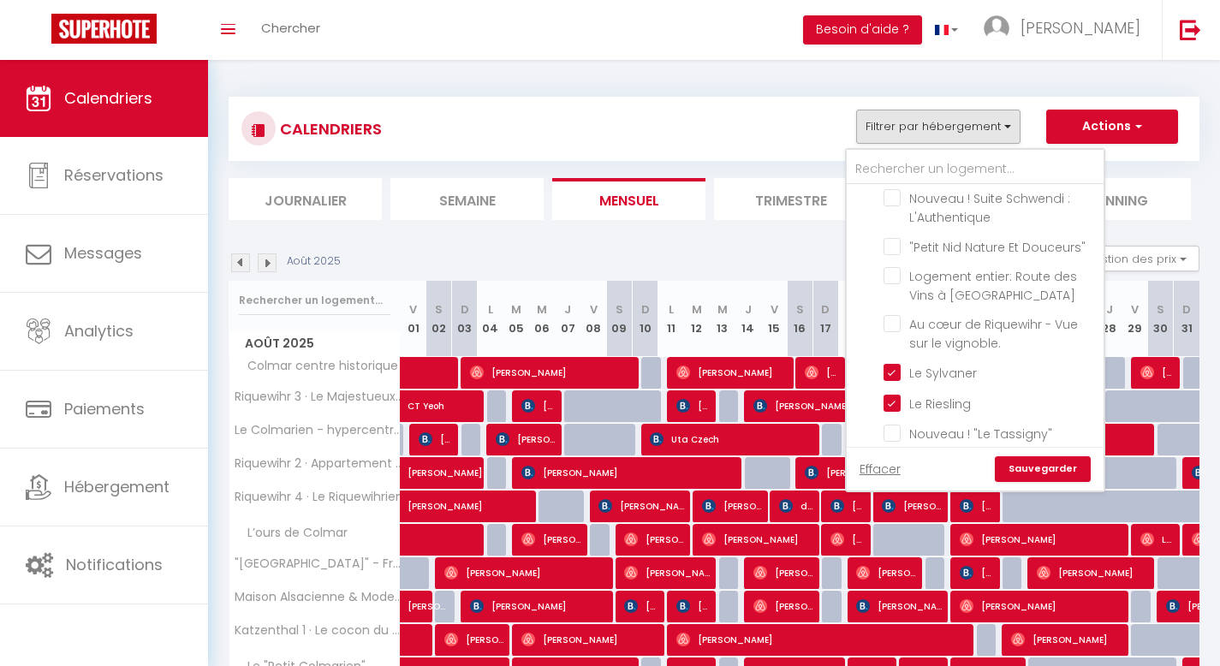
checkbox input "false"
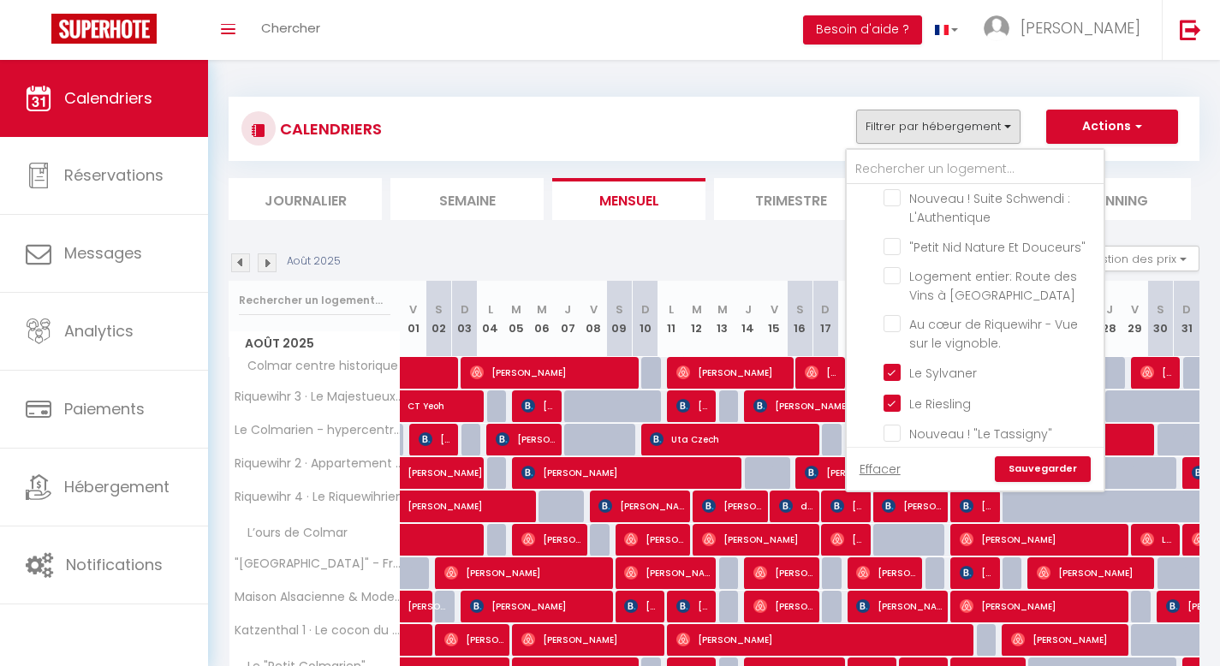
checkbox input "false"
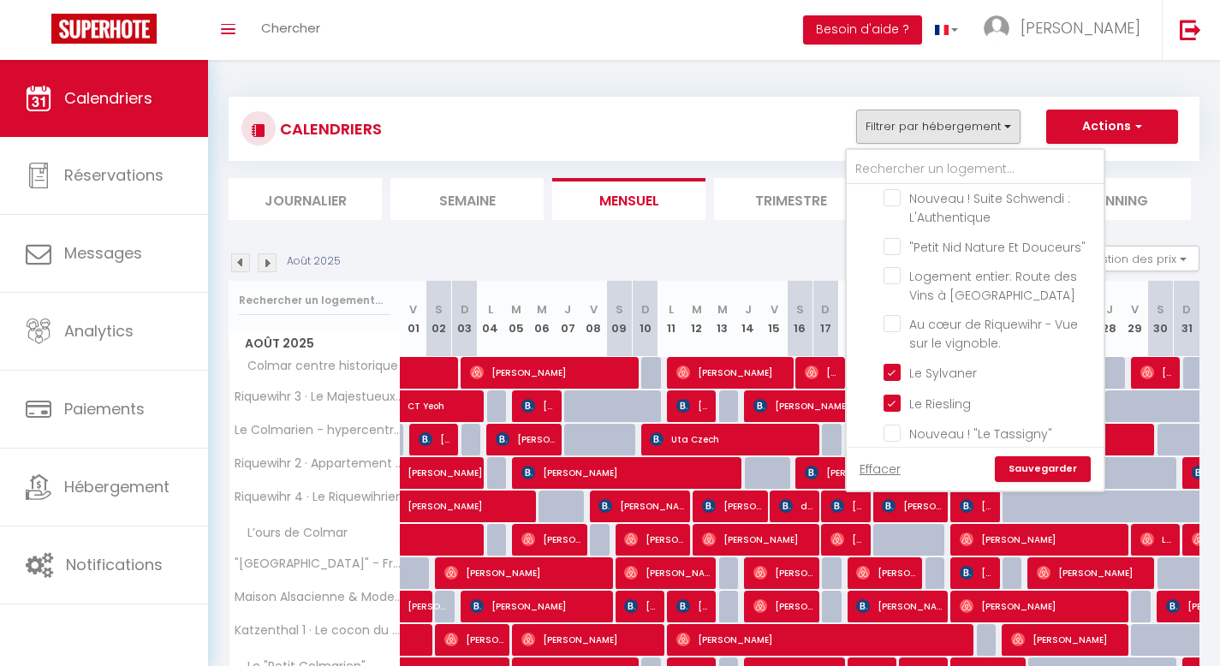
checkbox input "false"
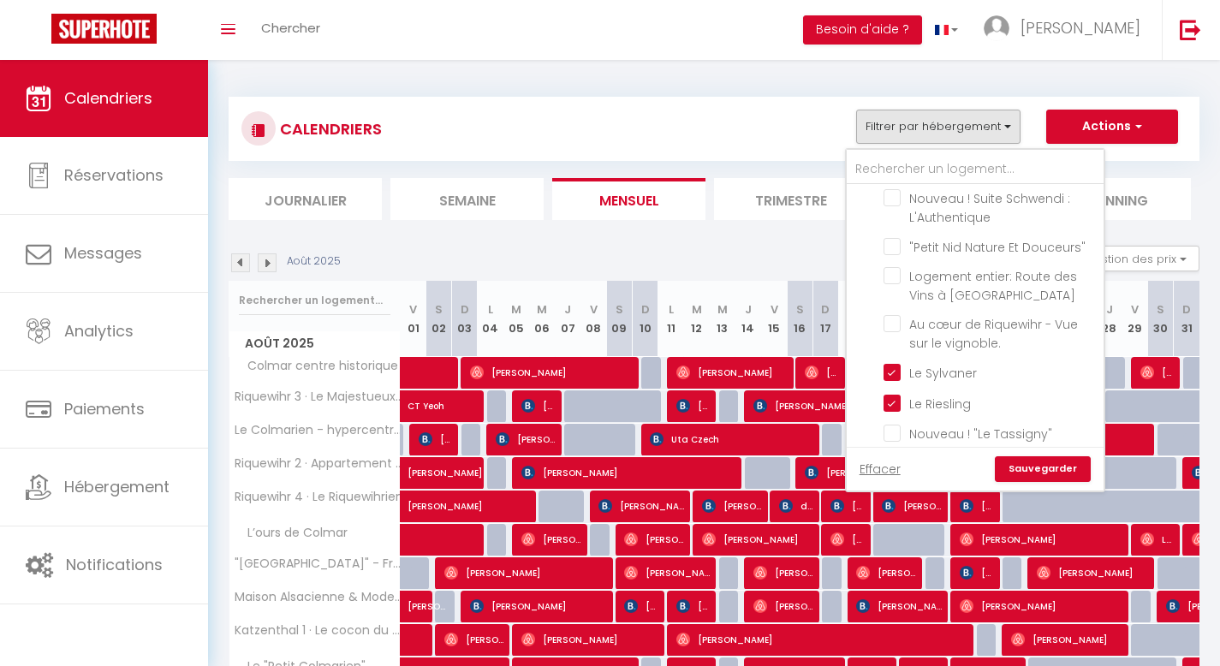
checkbox input "false"
click at [894, 484] on input "Le Klevner" at bounding box center [991, 492] width 214 height 17
click at [1051, 469] on link "Sauvegarder" at bounding box center [1043, 469] width 96 height 26
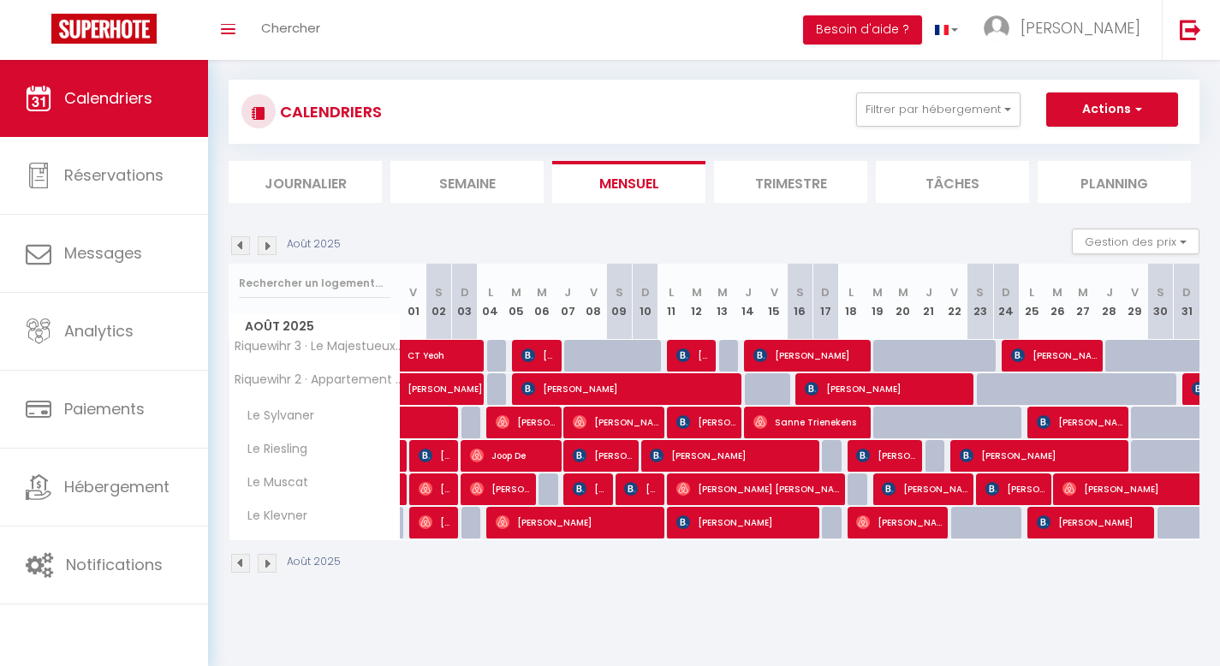
scroll to position [19, 0]
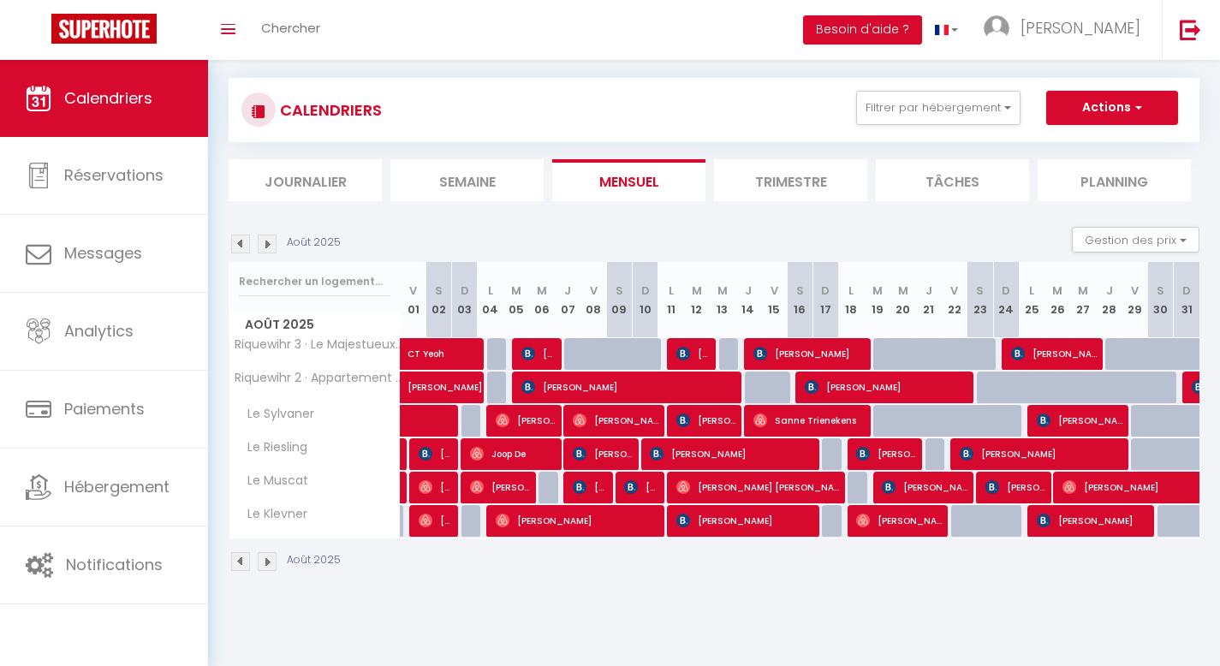
click at [262, 242] on img at bounding box center [267, 244] width 19 height 19
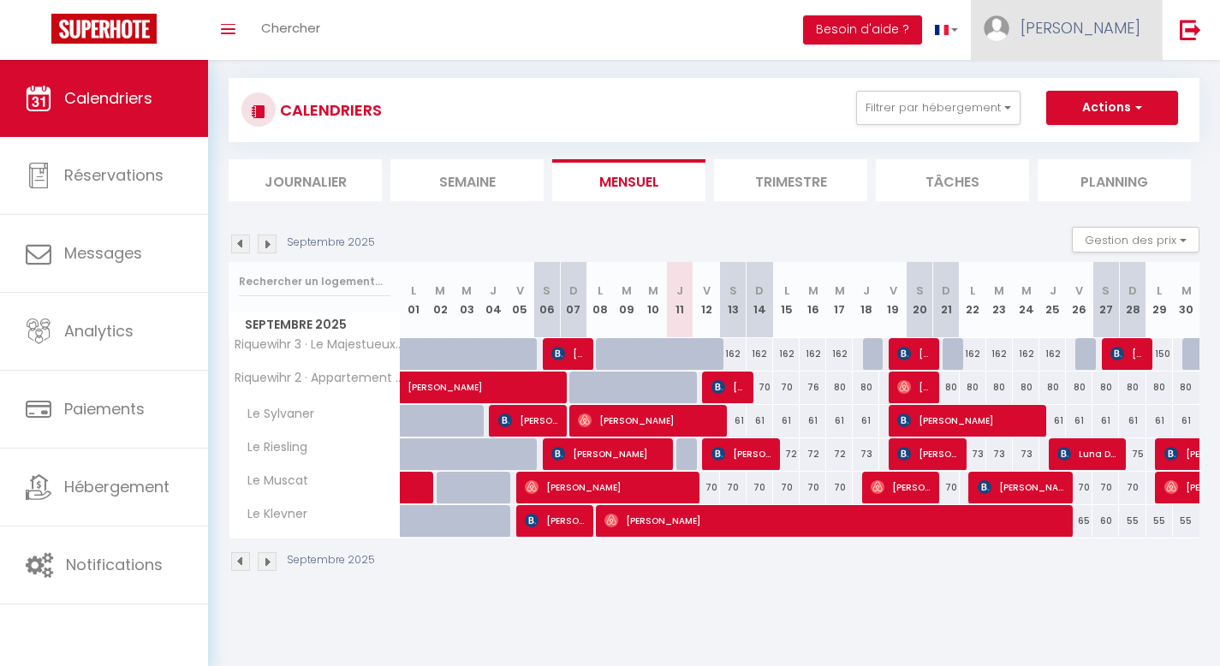
click at [1009, 33] on img at bounding box center [997, 28] width 26 height 26
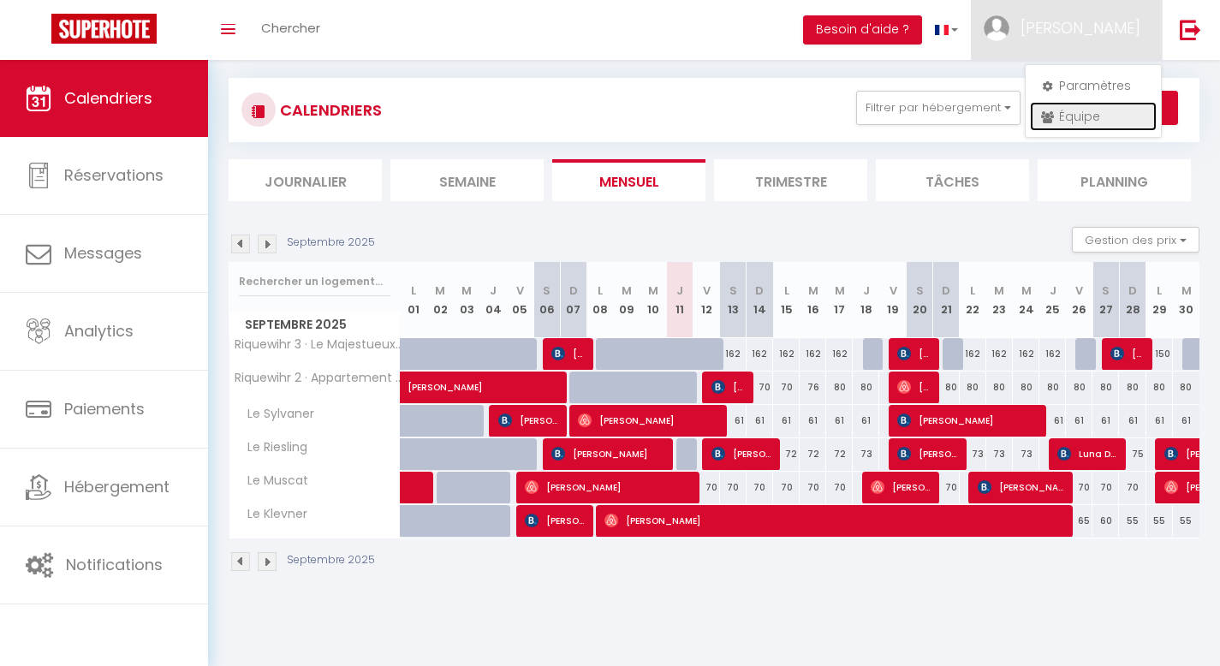
click at [1094, 110] on link "Équipe" at bounding box center [1093, 116] width 127 height 29
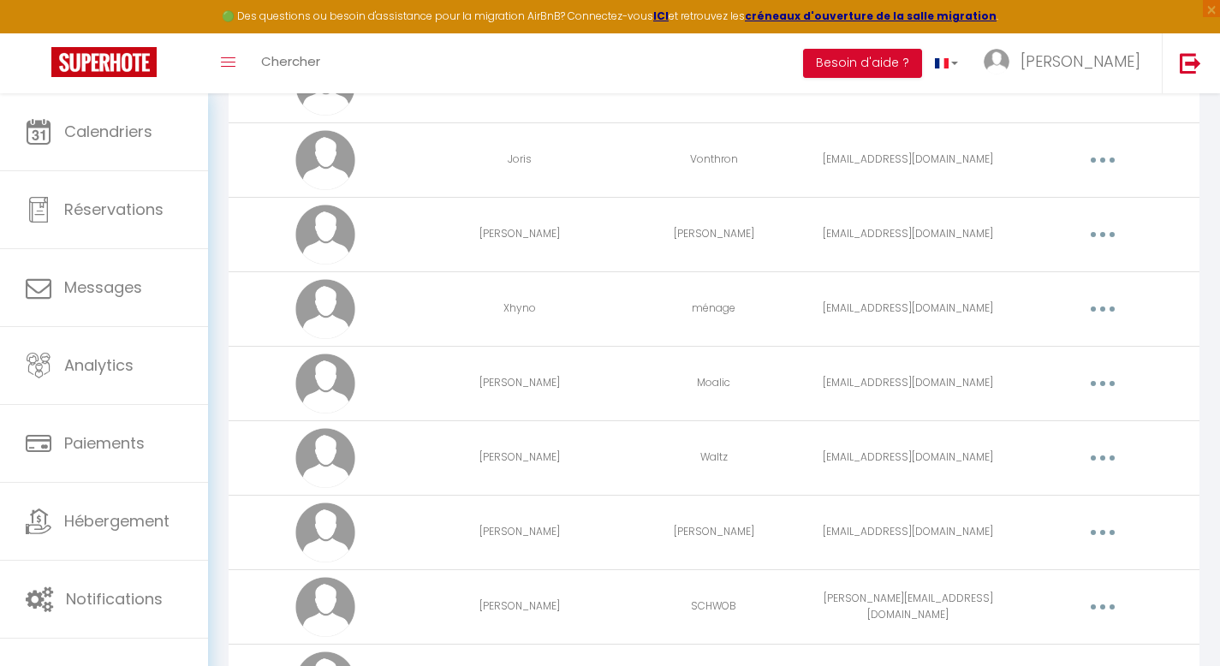
scroll to position [269, 0]
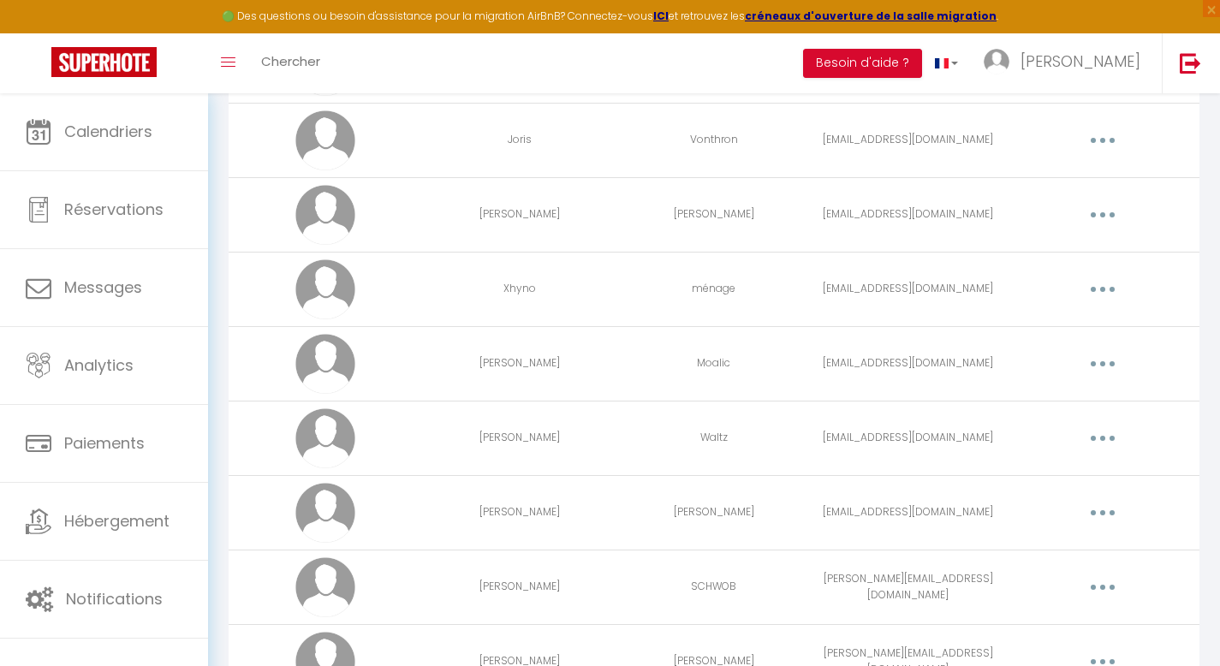
click at [1101, 292] on icon "button" at bounding box center [1102, 289] width 5 height 5
click at [1046, 333] on link "Editer" at bounding box center [1058, 328] width 127 height 29
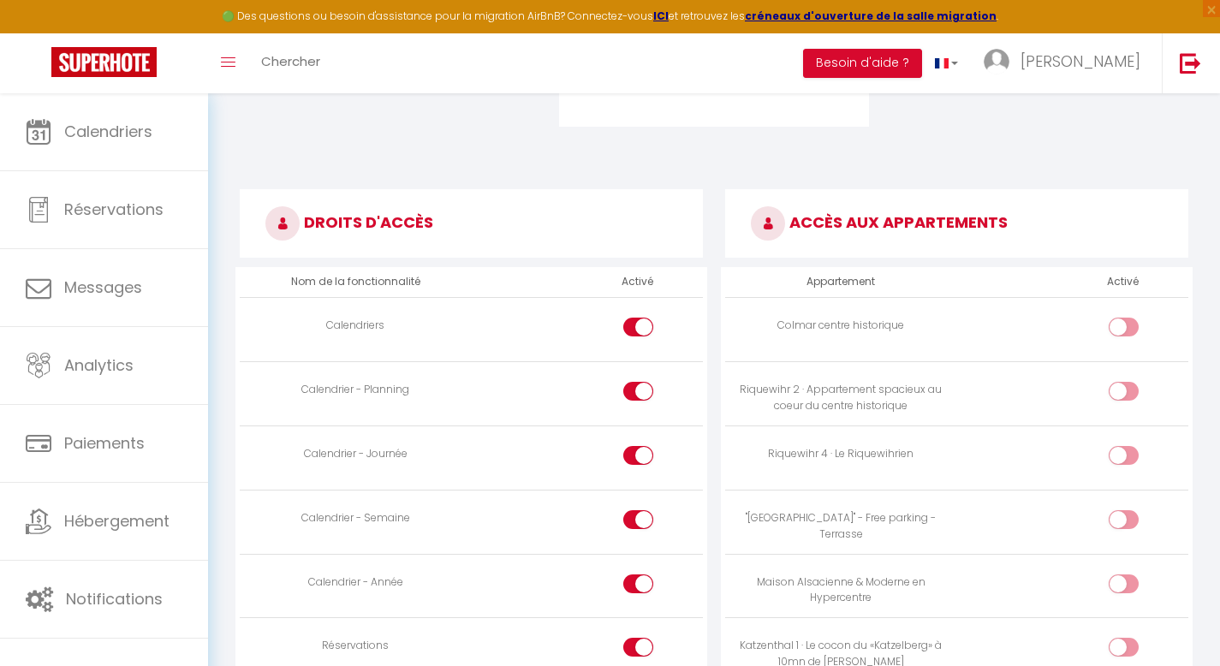
scroll to position [895, 0]
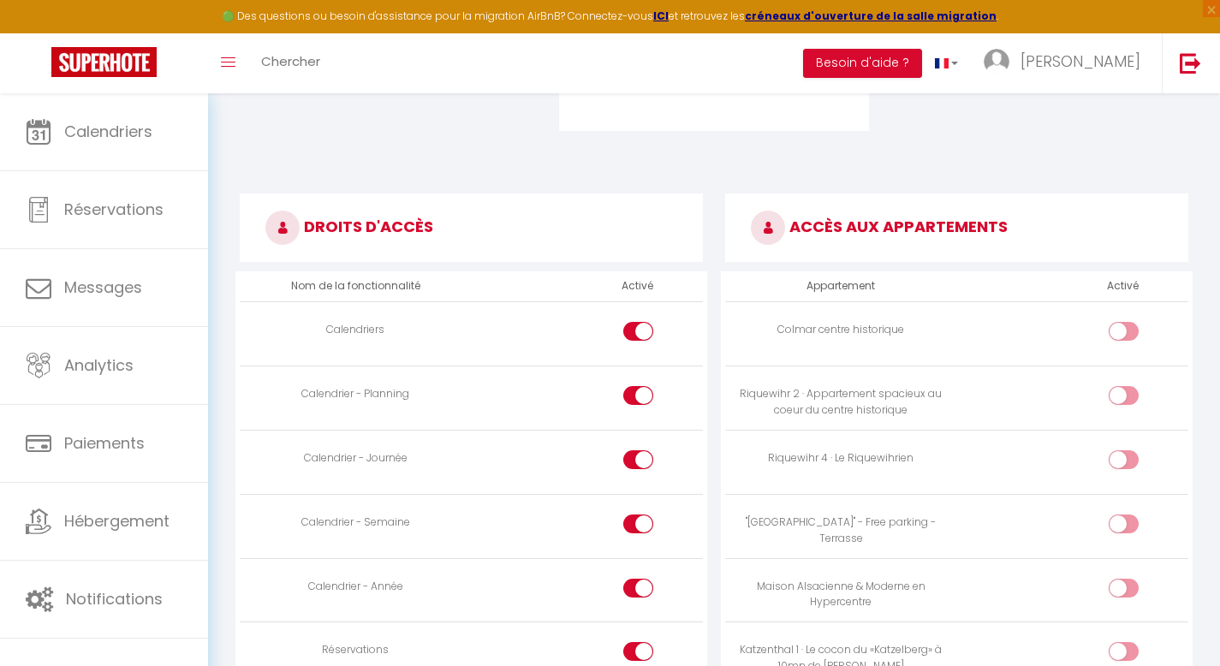
click at [1112, 387] on div at bounding box center [1124, 395] width 30 height 19
click at [1123, 387] on input "checkbox" at bounding box center [1138, 399] width 30 height 26
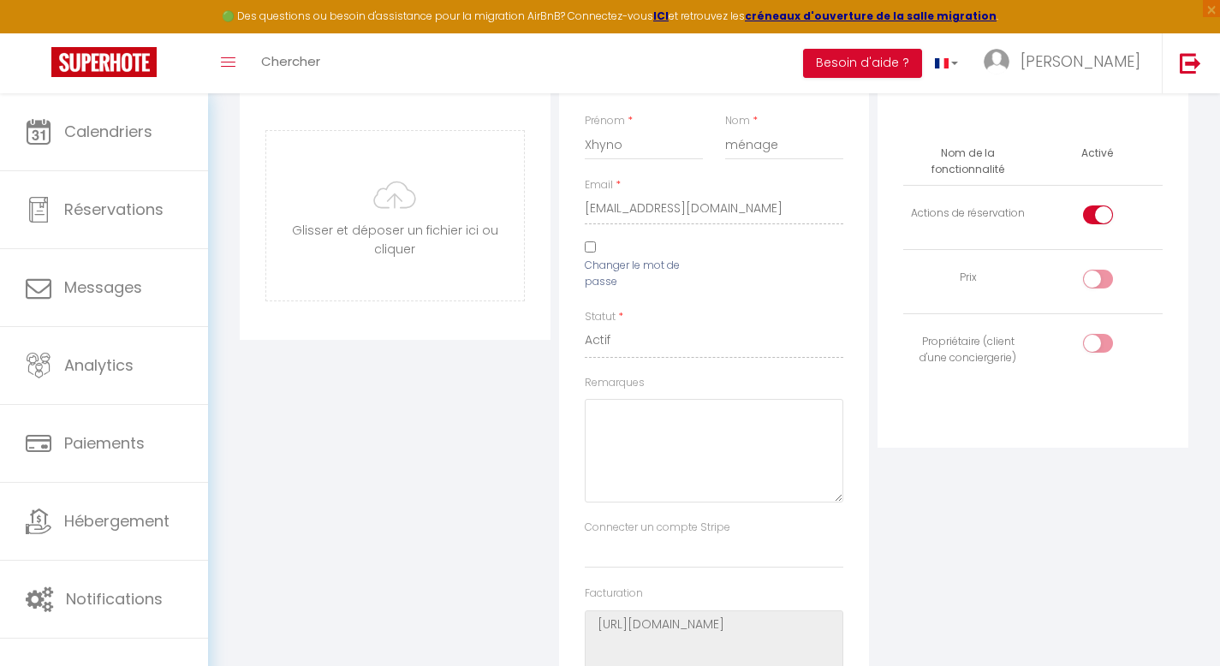
scroll to position [0, 0]
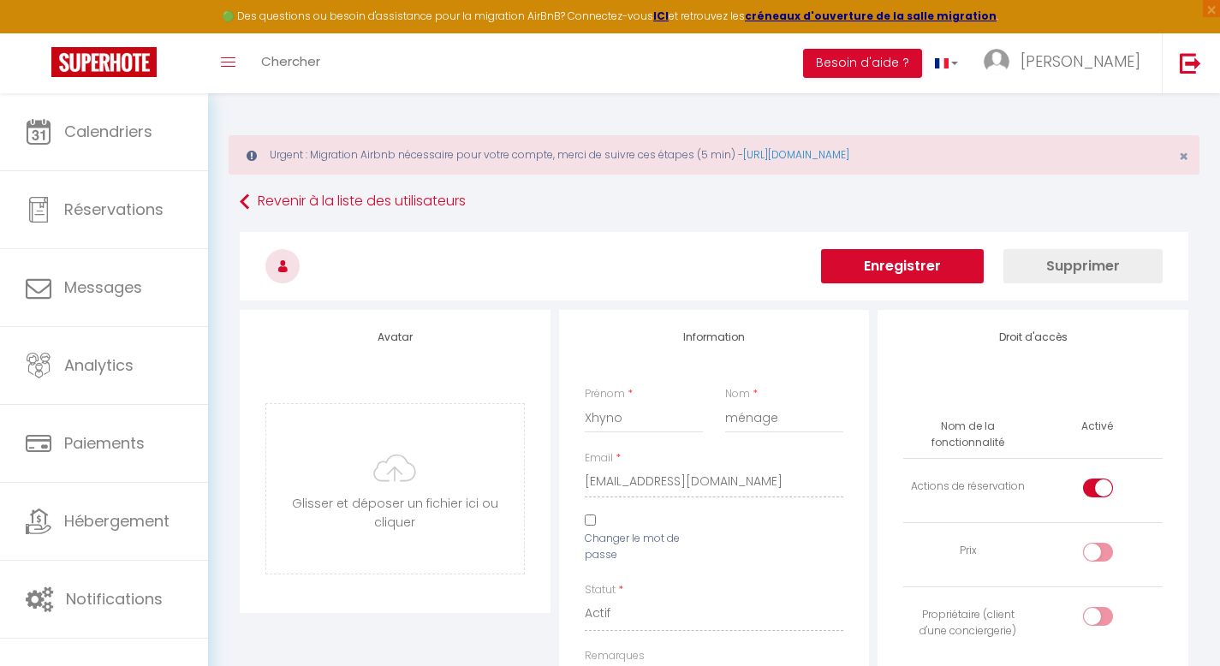
click at [921, 259] on button "Enregistrer" at bounding box center [902, 266] width 163 height 34
